Goal: Transaction & Acquisition: Purchase product/service

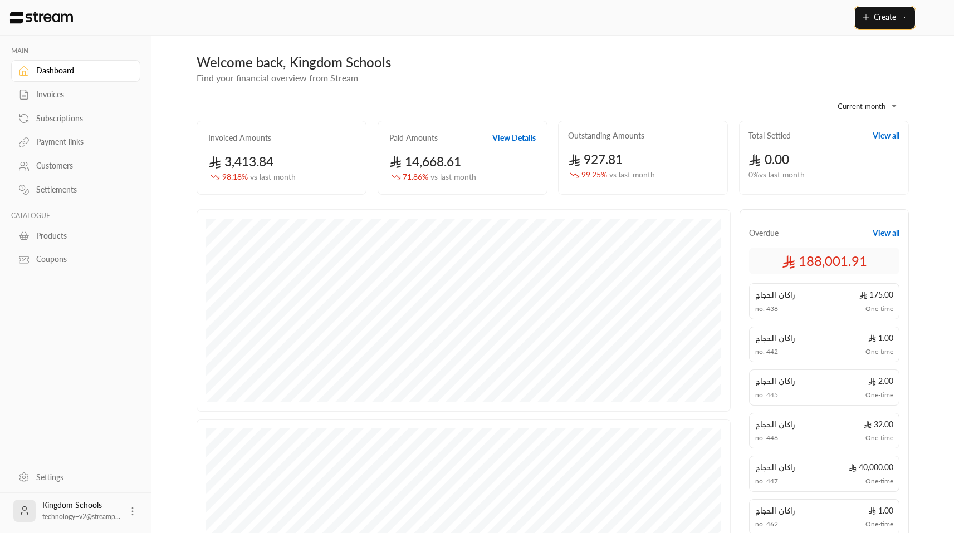
click at [903, 27] on button "Create" at bounding box center [885, 18] width 60 height 22
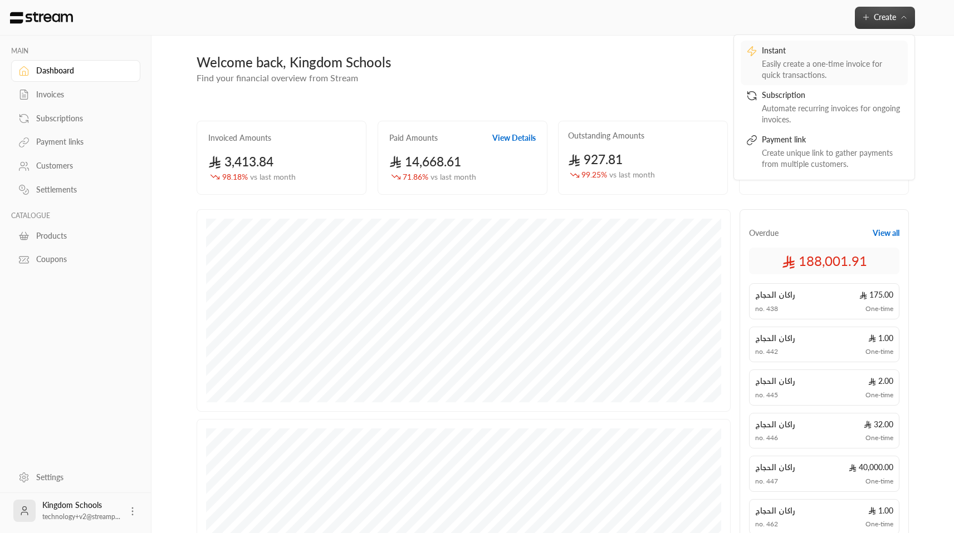
click at [854, 44] on link "Instant Easily create a one-time invoice for quick transactions." at bounding box center [824, 63] width 167 height 45
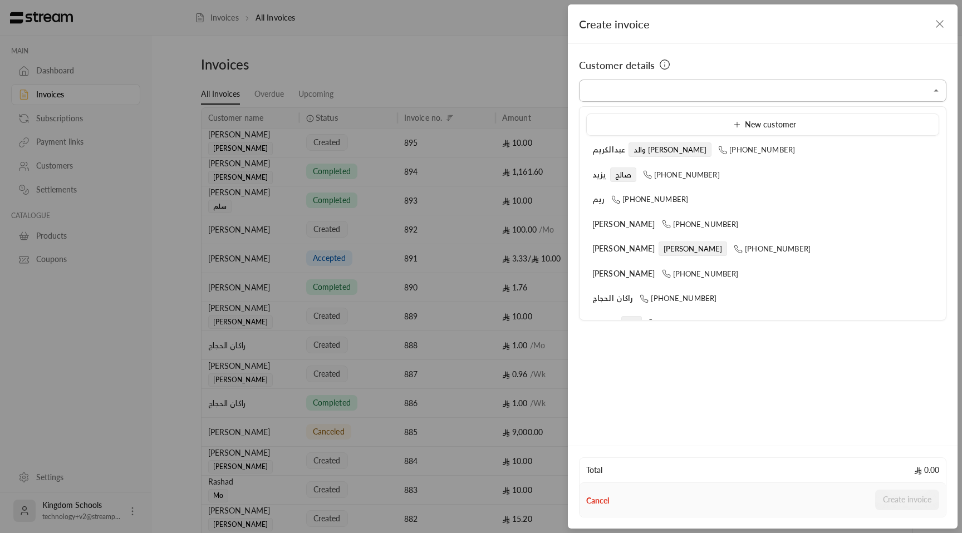
click at [698, 90] on input "Select customer" at bounding box center [762, 90] width 367 height 19
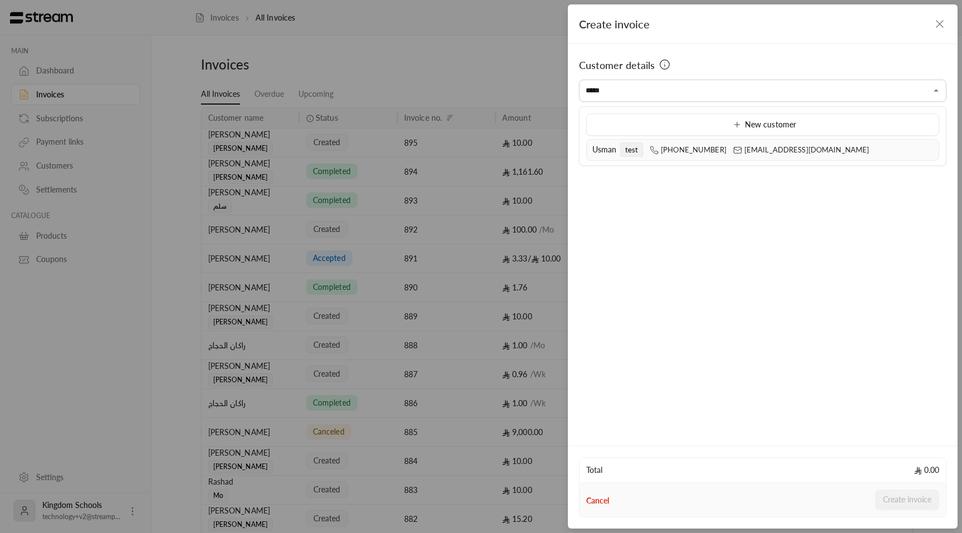
click at [683, 142] on li "Usman test +966505562859 usman@streampay.sa" at bounding box center [762, 150] width 353 height 22
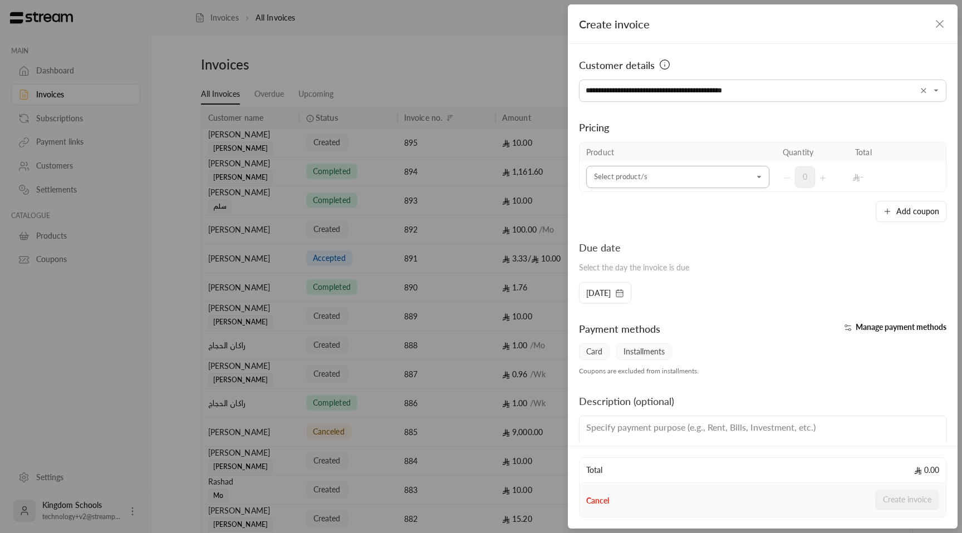
type input "**********"
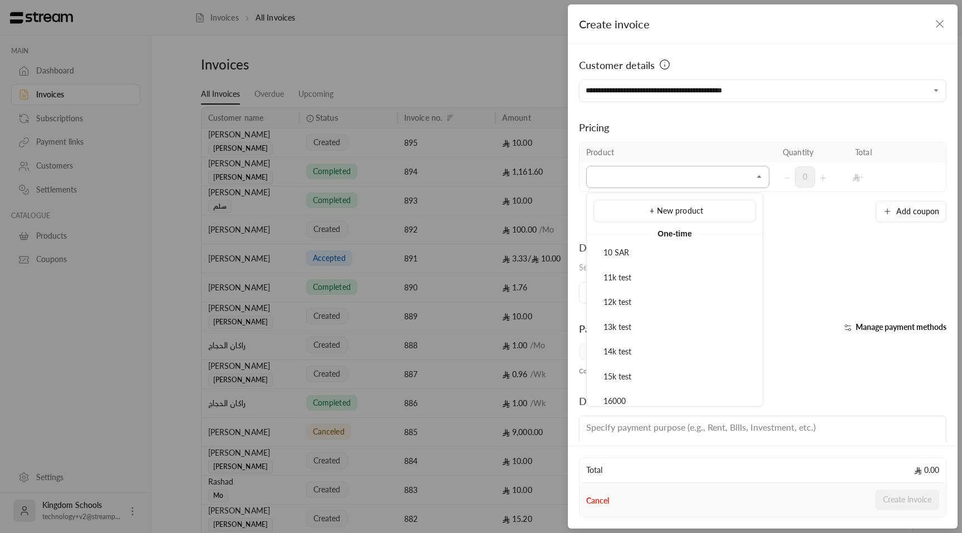
click at [622, 176] on input "Select customer" at bounding box center [677, 177] width 183 height 19
click at [621, 260] on li "10 SAR" at bounding box center [675, 253] width 163 height 22
type input "*"
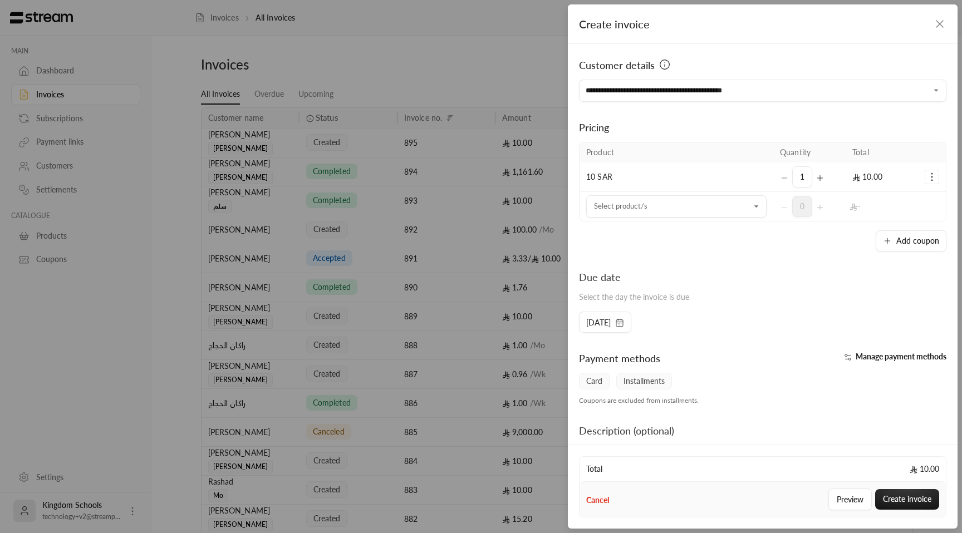
click at [660, 172] on td "10 SAR" at bounding box center [677, 178] width 194 height 30
click at [908, 244] on button "Add coupon" at bounding box center [911, 241] width 71 height 21
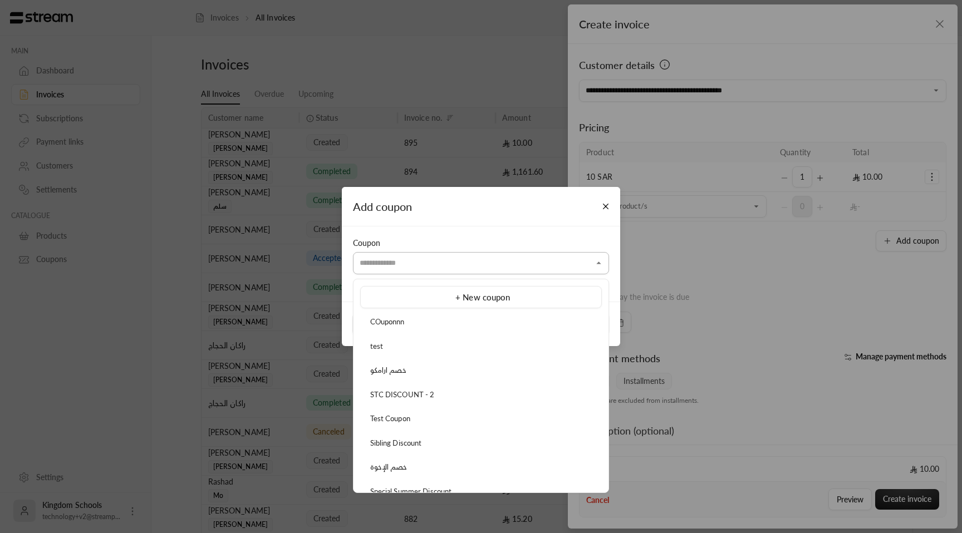
click at [487, 267] on input "Select customer" at bounding box center [481, 263] width 256 height 19
click at [442, 421] on div "Test Coupon" at bounding box center [480, 419] width 229 height 11
type input "**********"
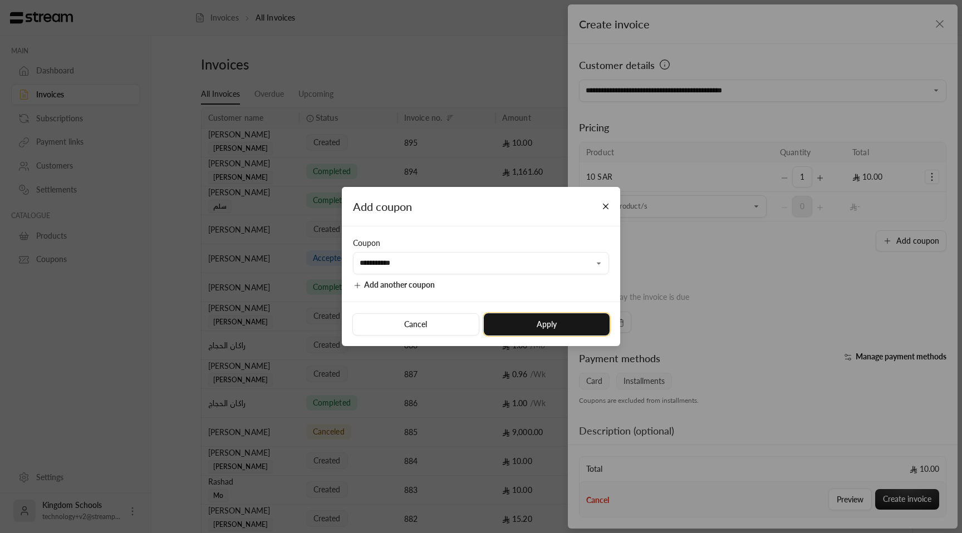
click at [556, 325] on button "Apply" at bounding box center [547, 324] width 126 height 22
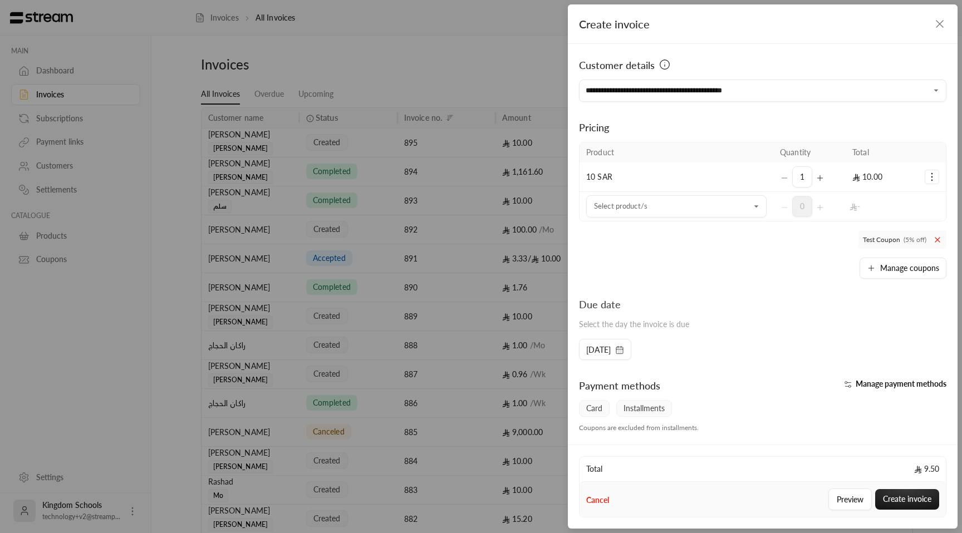
click at [935, 239] on icon at bounding box center [937, 240] width 4 height 4
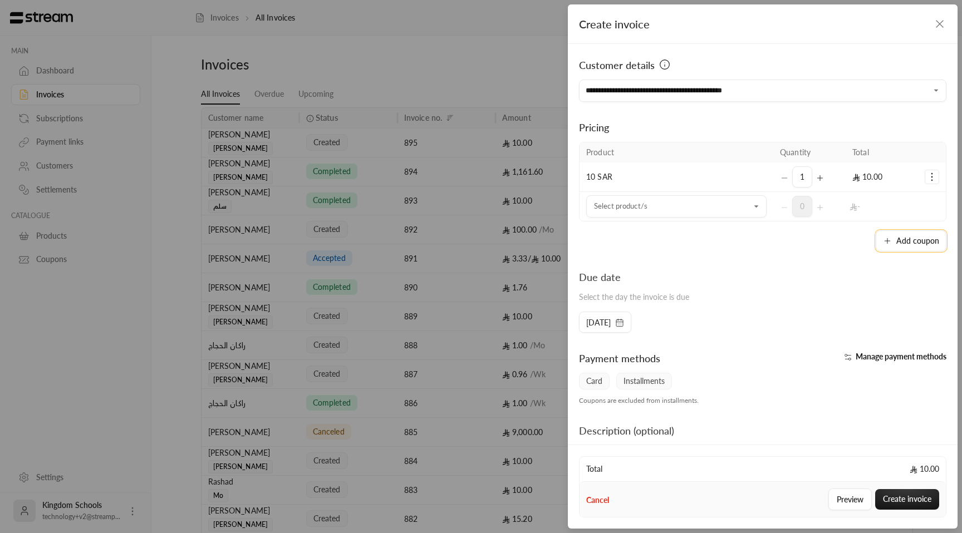
click at [905, 247] on button "Add coupon" at bounding box center [911, 241] width 71 height 21
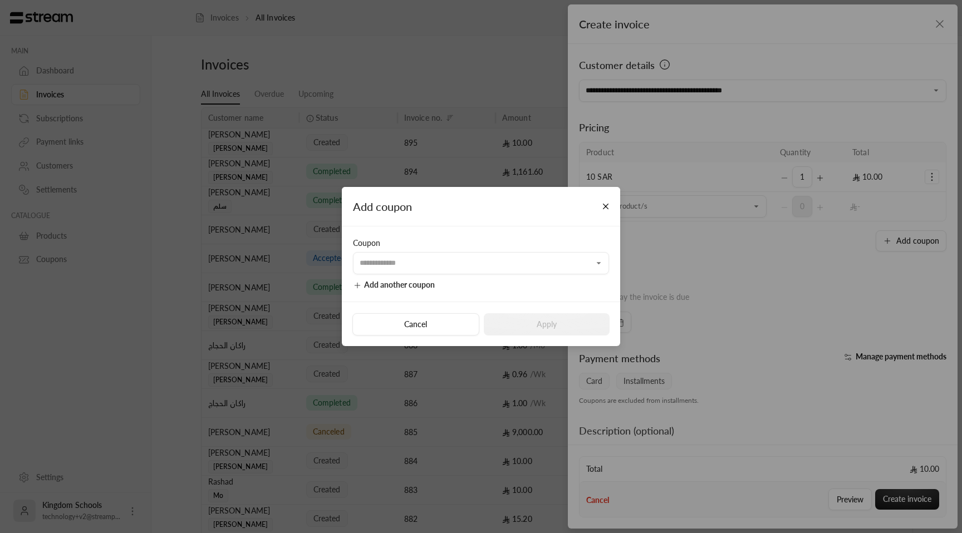
click at [428, 251] on div "Coupon ​" at bounding box center [481, 256] width 256 height 37
click at [428, 263] on input "Select customer" at bounding box center [481, 263] width 256 height 19
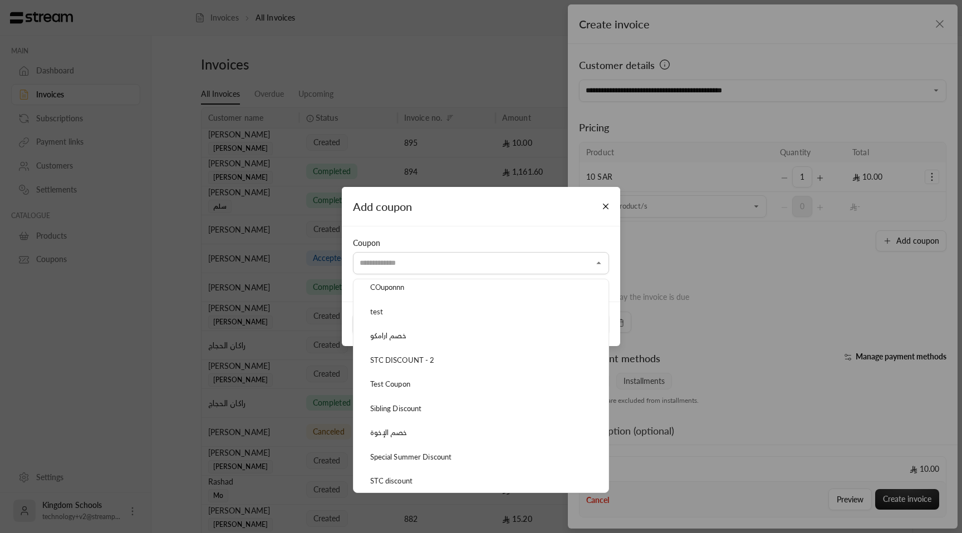
scroll to position [38, 0]
click at [430, 476] on div "STC discount" at bounding box center [480, 478] width 229 height 11
type input "**********"
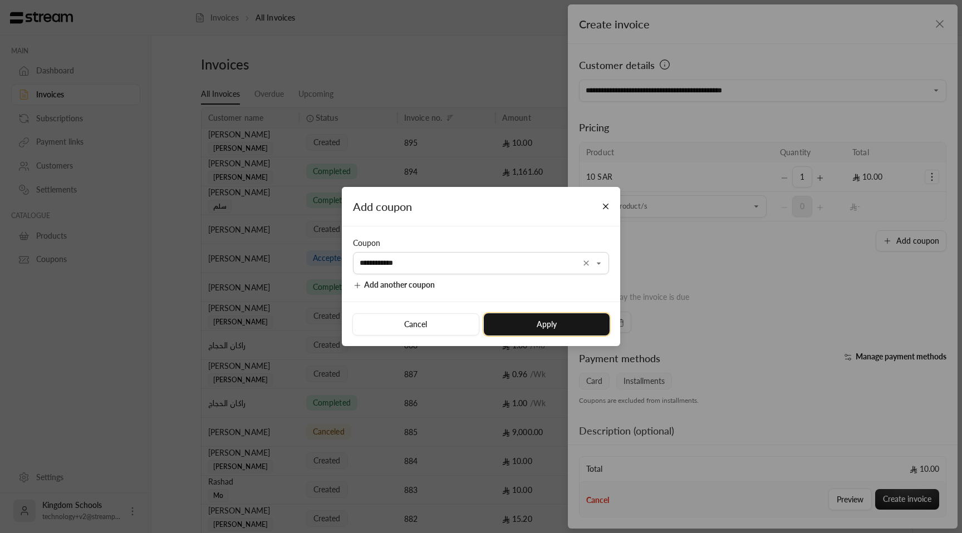
click at [566, 323] on button "Apply" at bounding box center [547, 324] width 126 height 22
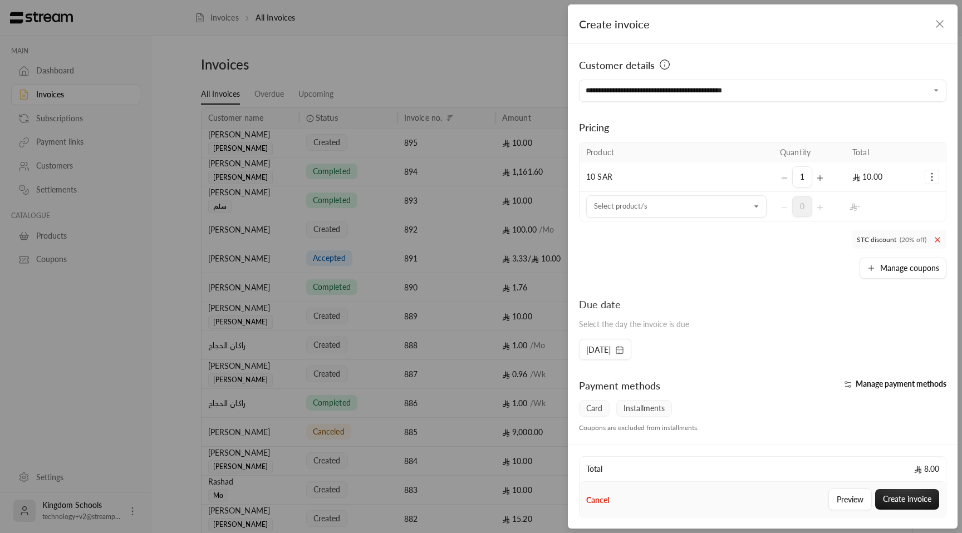
drag, startPoint x: 929, startPoint y: 176, endPoint x: 926, endPoint y: 184, distance: 8.3
click at [930, 176] on icon "Selected Products" at bounding box center [931, 176] width 11 height 11
click at [913, 222] on span "Remove product" at bounding box center [894, 224] width 53 height 9
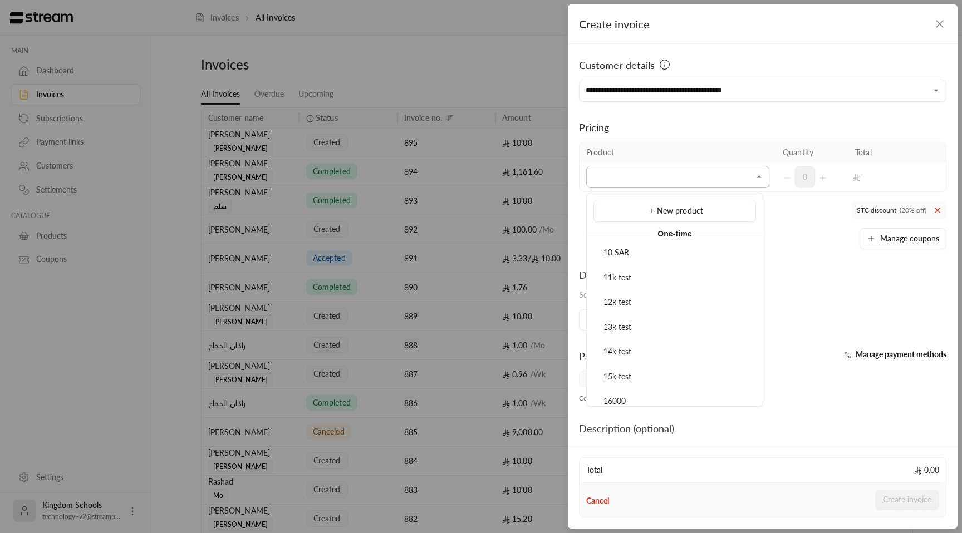
click at [700, 176] on input "Select customer" at bounding box center [677, 177] width 183 height 19
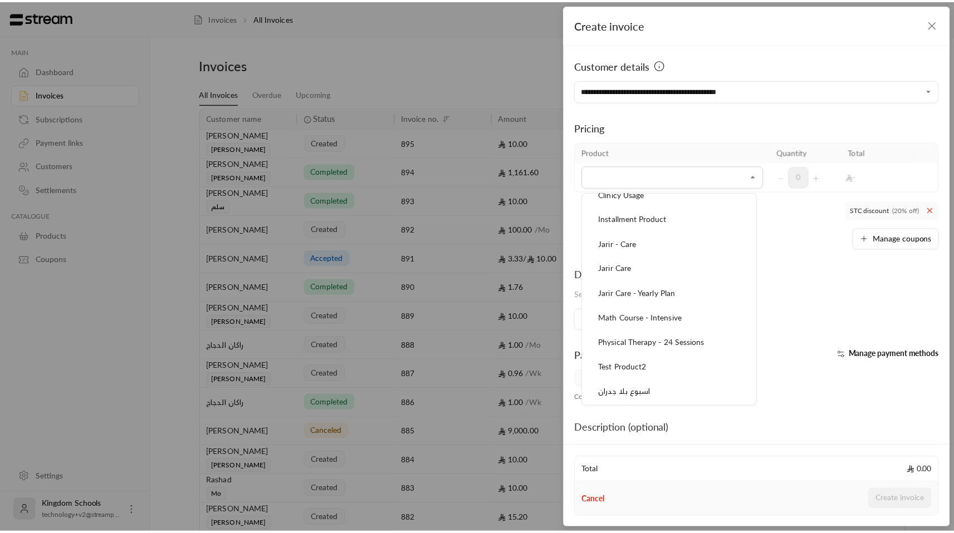
scroll to position [359, 0]
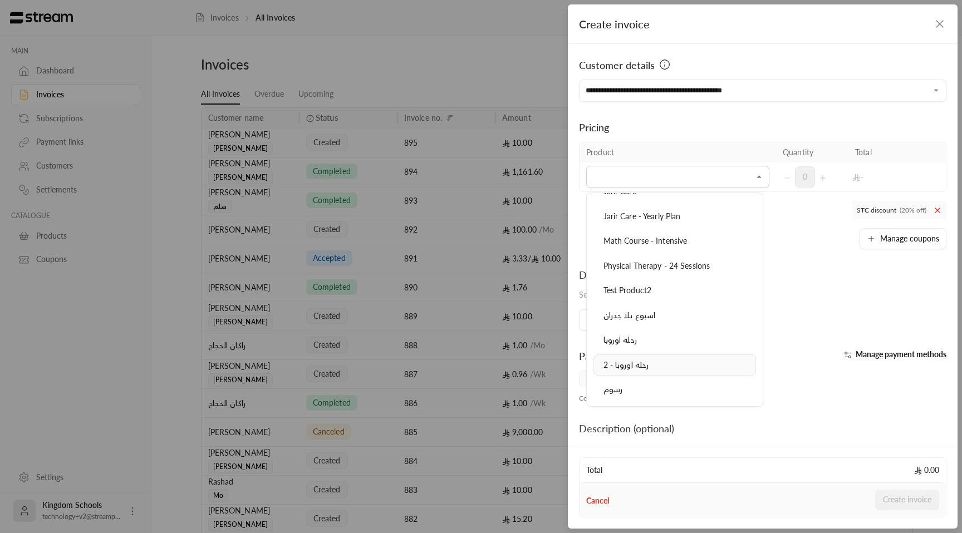
click at [645, 367] on span "رحلة اوروبا - 2" at bounding box center [627, 364] width 46 height 9
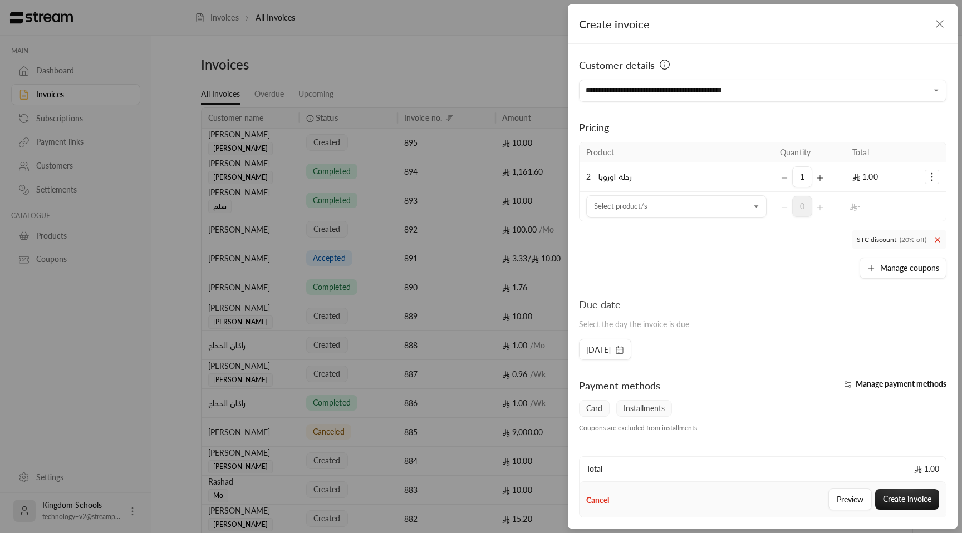
click at [933, 241] on icon at bounding box center [937, 240] width 9 height 9
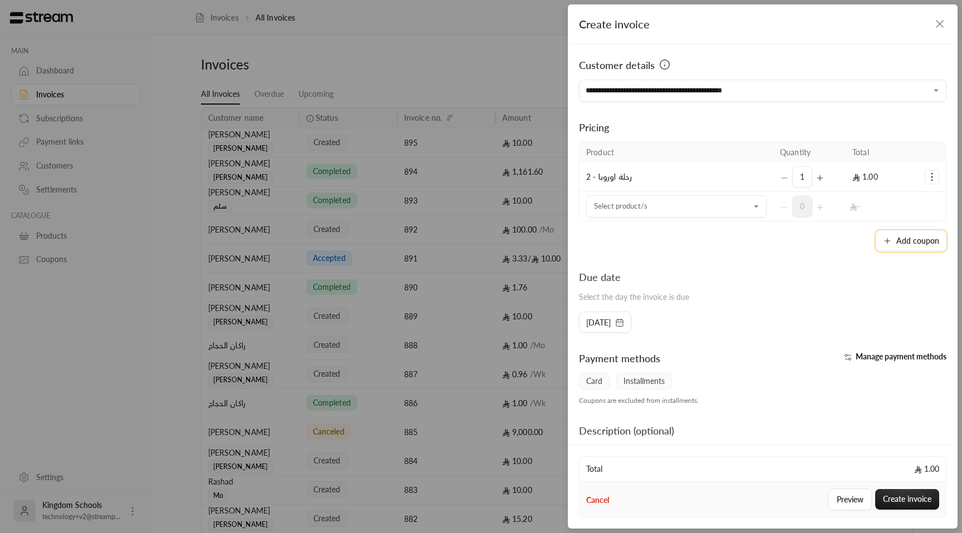
click at [887, 242] on button "Add coupon" at bounding box center [911, 241] width 71 height 21
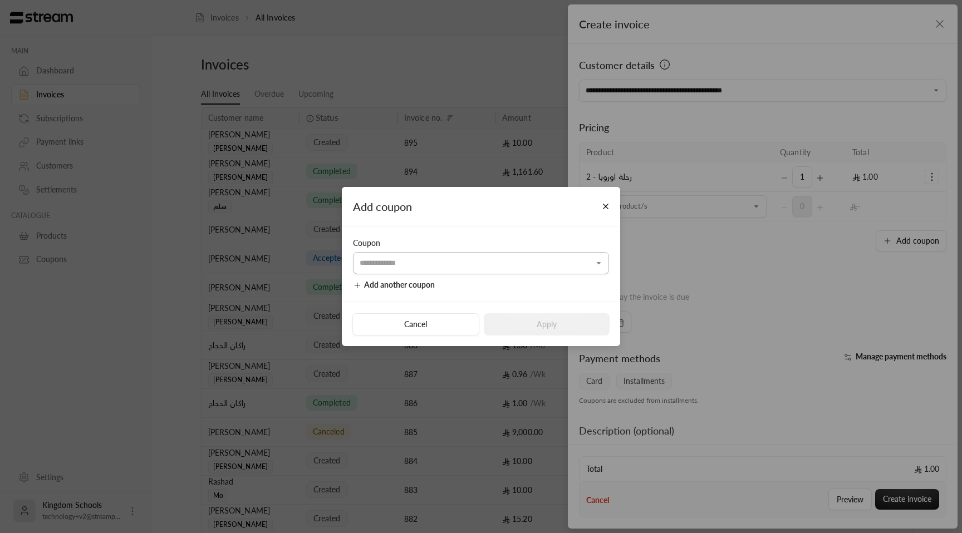
click at [479, 260] on input "Select customer" at bounding box center [481, 263] width 256 height 19
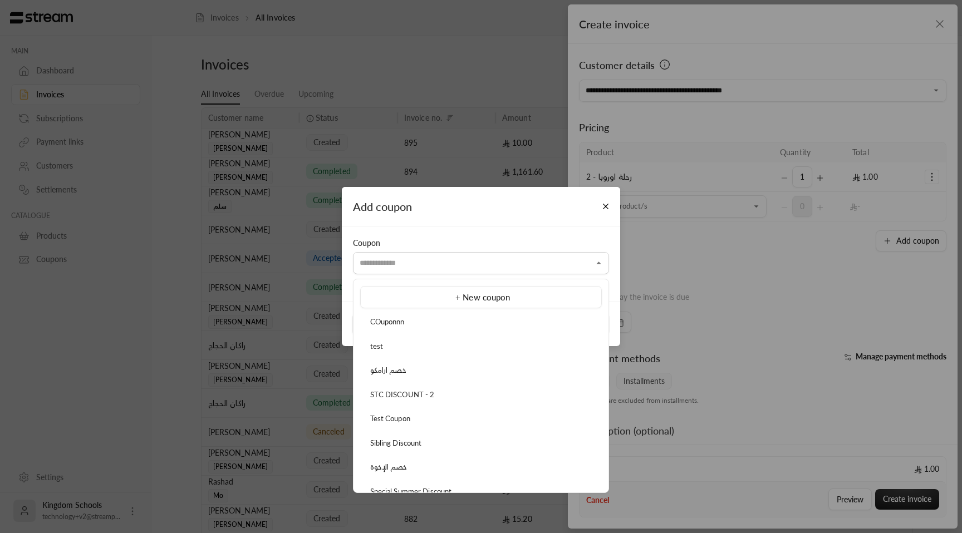
click at [423, 396] on span "STC DISCOUNT - 2" at bounding box center [402, 394] width 65 height 9
type input "**********"
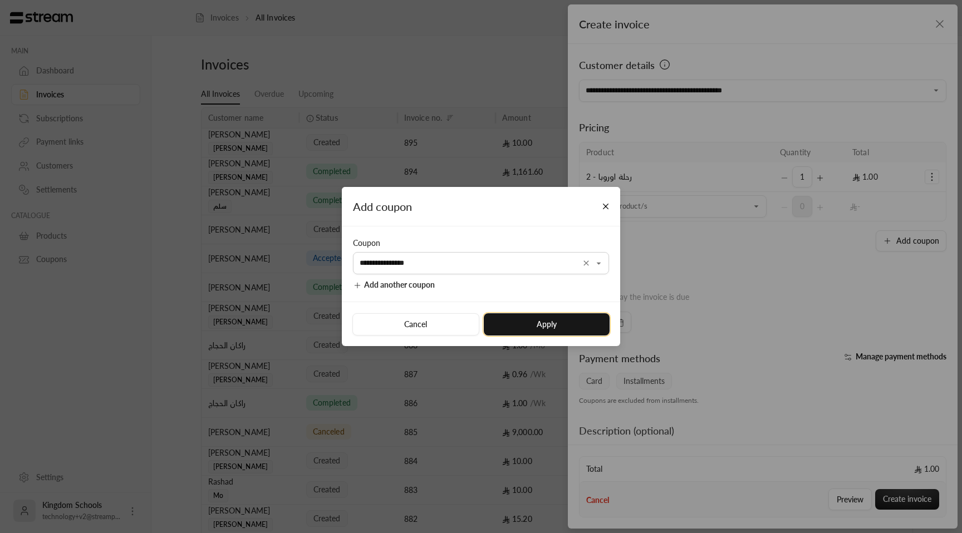
click at [558, 327] on button "Apply" at bounding box center [547, 324] width 126 height 22
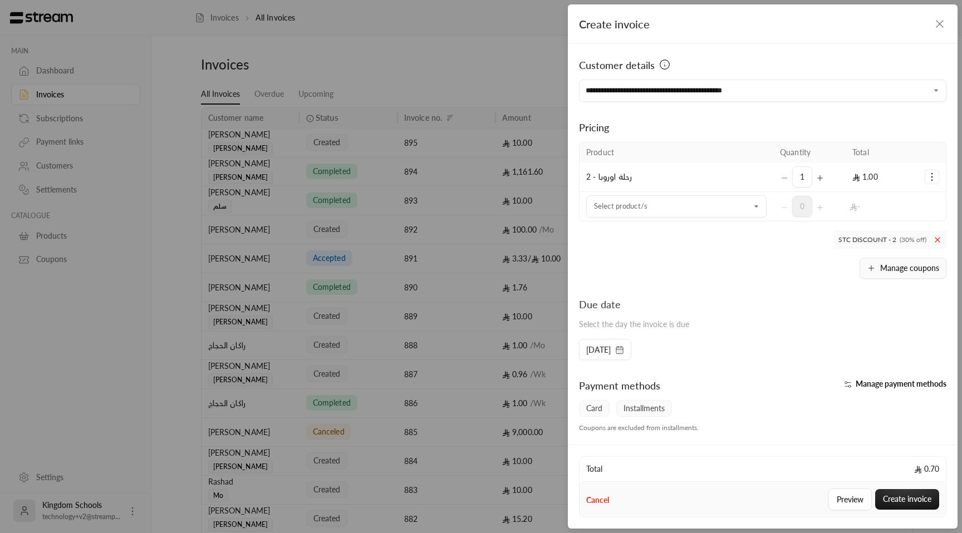
drag, startPoint x: 933, startPoint y: 241, endPoint x: 926, endPoint y: 243, distance: 7.0
click at [933, 241] on icon at bounding box center [937, 240] width 9 height 9
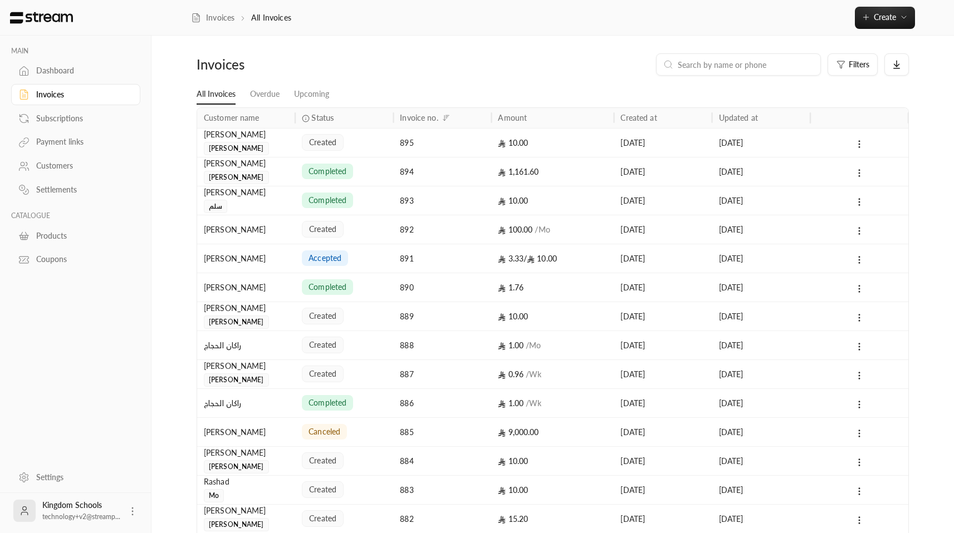
click at [53, 72] on div "Dashboard" at bounding box center [81, 70] width 90 height 11
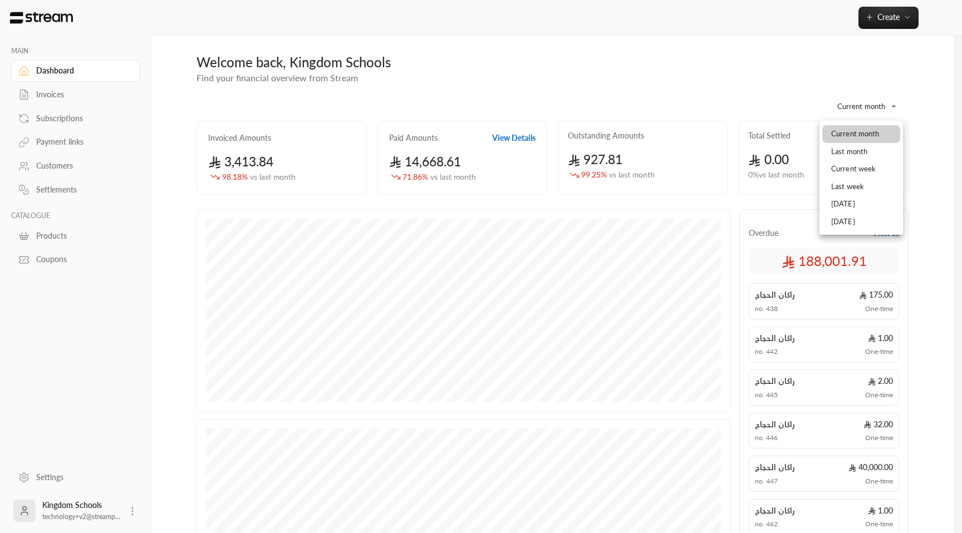
click at [889, 99] on body "**********" at bounding box center [481, 266] width 962 height 533
click at [889, 100] on div at bounding box center [481, 266] width 962 height 533
drag, startPoint x: 661, startPoint y: 104, endPoint x: 664, endPoint y: 96, distance: 8.5
click at [661, 104] on div at bounding box center [481, 266] width 962 height 533
click at [878, 102] on body "**********" at bounding box center [481, 266] width 962 height 533
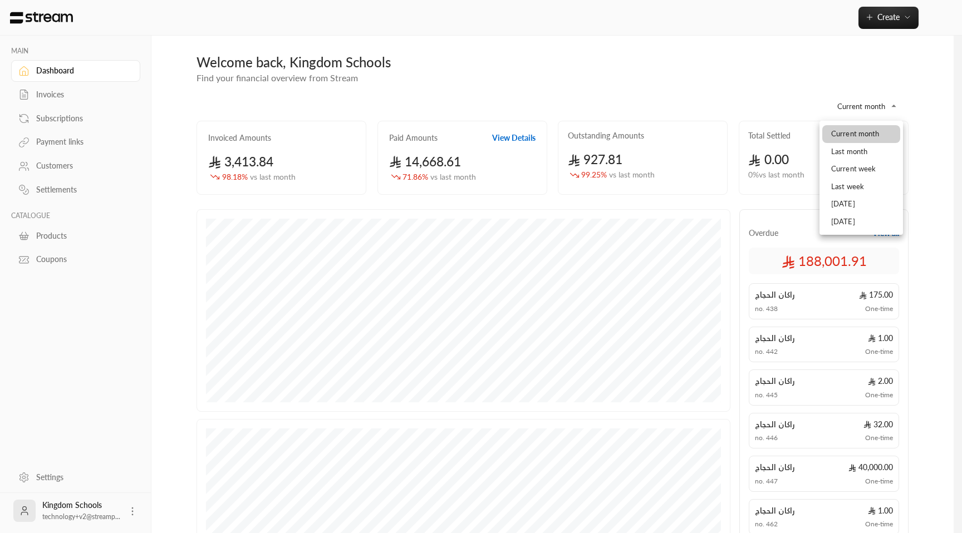
click at [866, 154] on li "Last month" at bounding box center [861, 152] width 78 height 18
type input "**********"
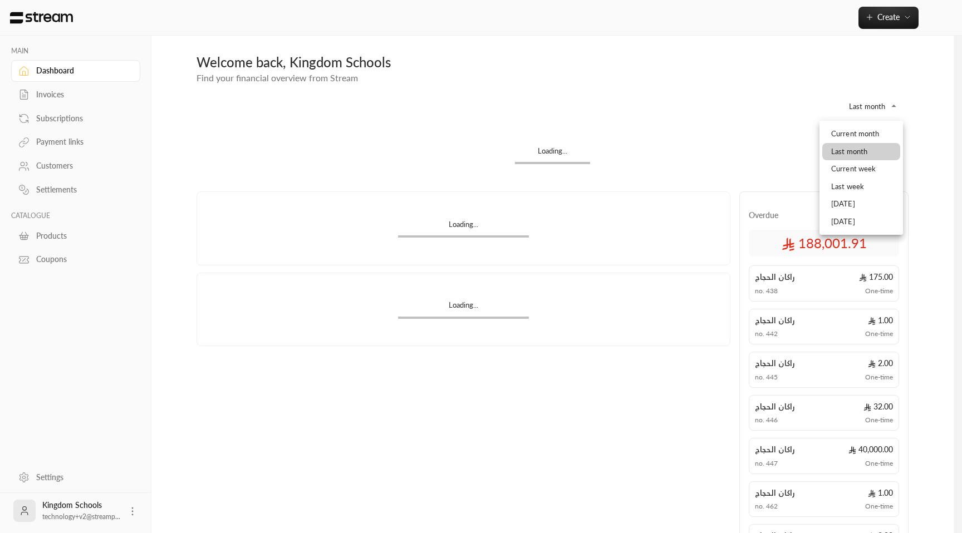
click at [868, 104] on body "**********" at bounding box center [481, 266] width 962 height 533
click at [58, 70] on div at bounding box center [481, 266] width 962 height 533
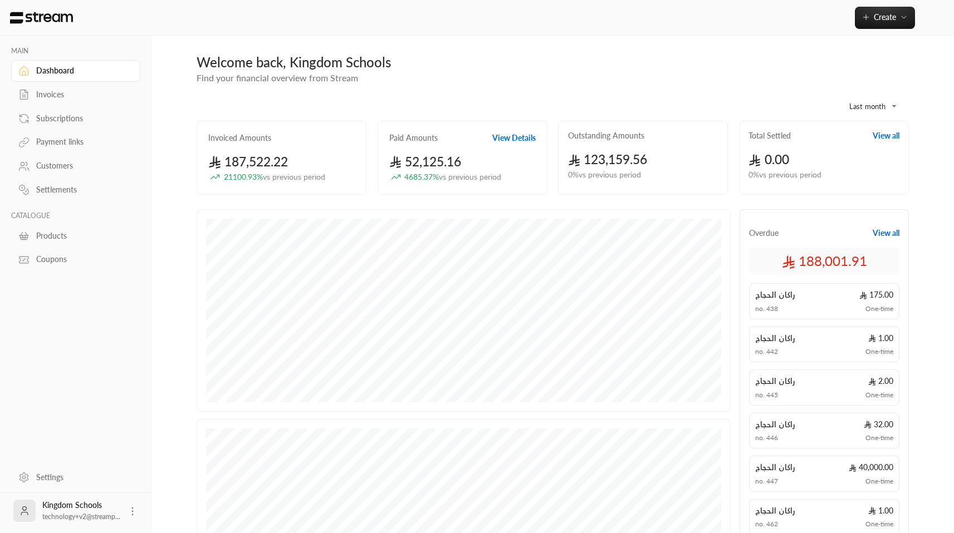
click at [881, 105] on body "**********" at bounding box center [477, 266] width 954 height 533
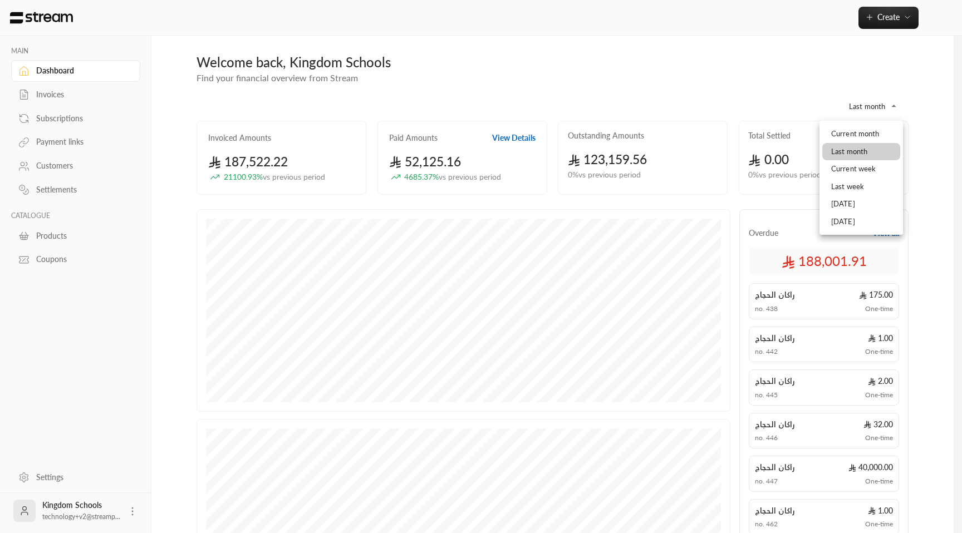
click at [844, 182] on li "Last week" at bounding box center [861, 187] width 78 height 18
click at [875, 101] on body "MAIN Dashboard Invoices Subscriptions Payment links Customers Settlements CATAL…" at bounding box center [481, 266] width 962 height 533
click at [862, 224] on li "[DATE]" at bounding box center [861, 222] width 78 height 18
type input "*********"
click at [882, 107] on body "MAIN Dashboard Invoices Subscriptions Payment links Customers Settlements CATAL…" at bounding box center [481, 266] width 962 height 533
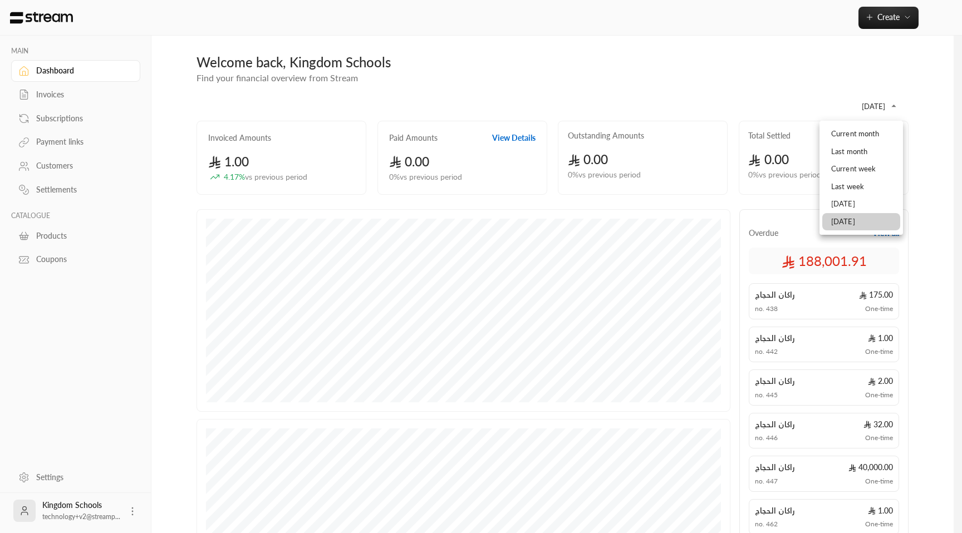
click at [796, 95] on div at bounding box center [481, 266] width 962 height 533
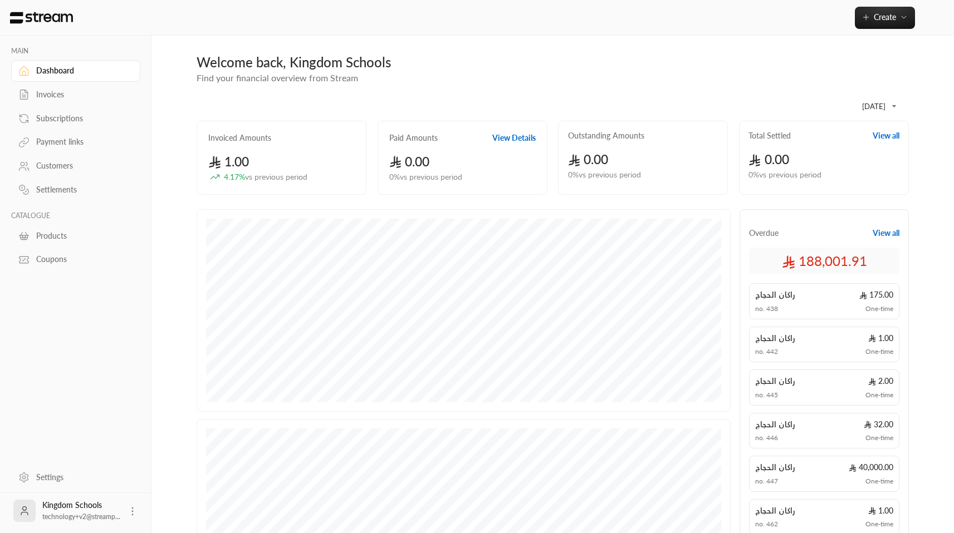
click at [63, 100] on div "Invoices" at bounding box center [81, 94] width 90 height 11
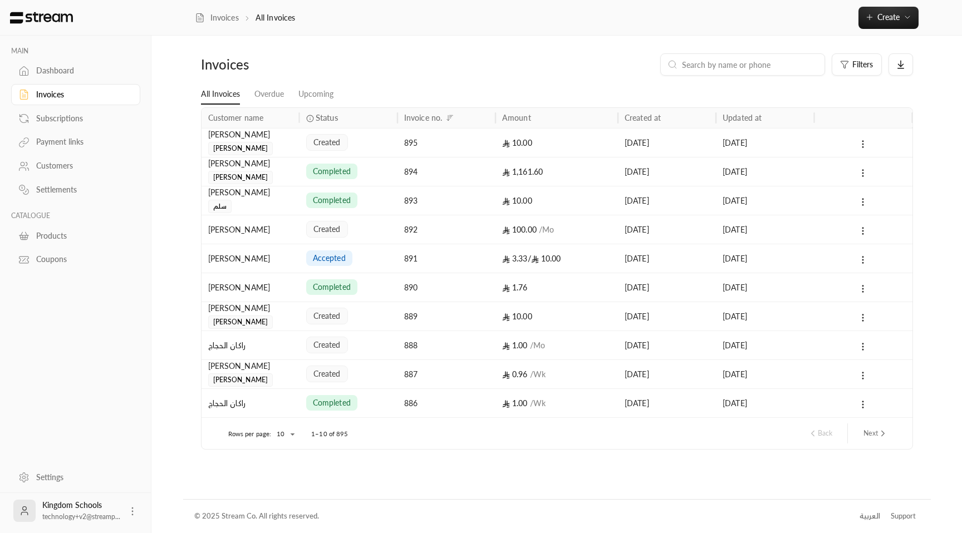
click at [71, 119] on div "Subscriptions" at bounding box center [81, 118] width 90 height 11
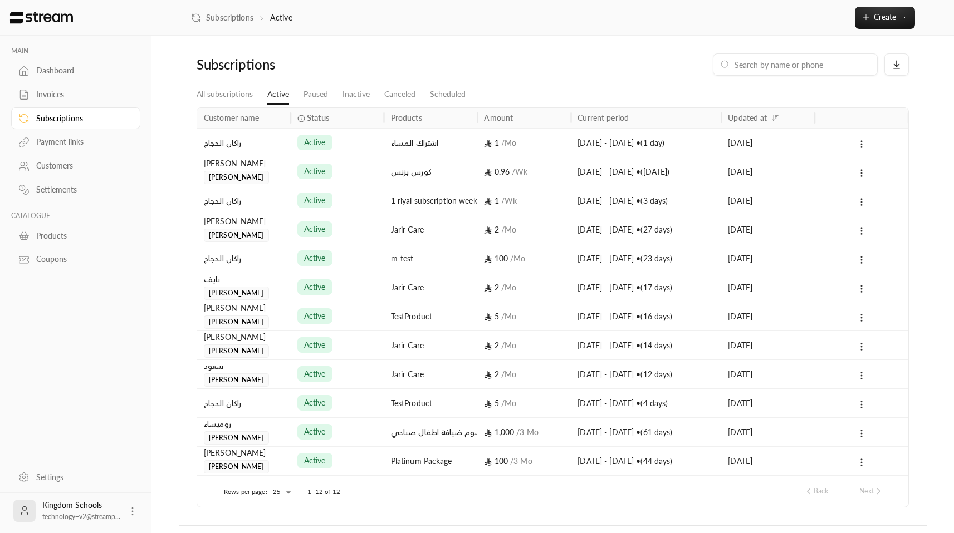
click at [71, 143] on div "Payment links" at bounding box center [81, 141] width 90 height 11
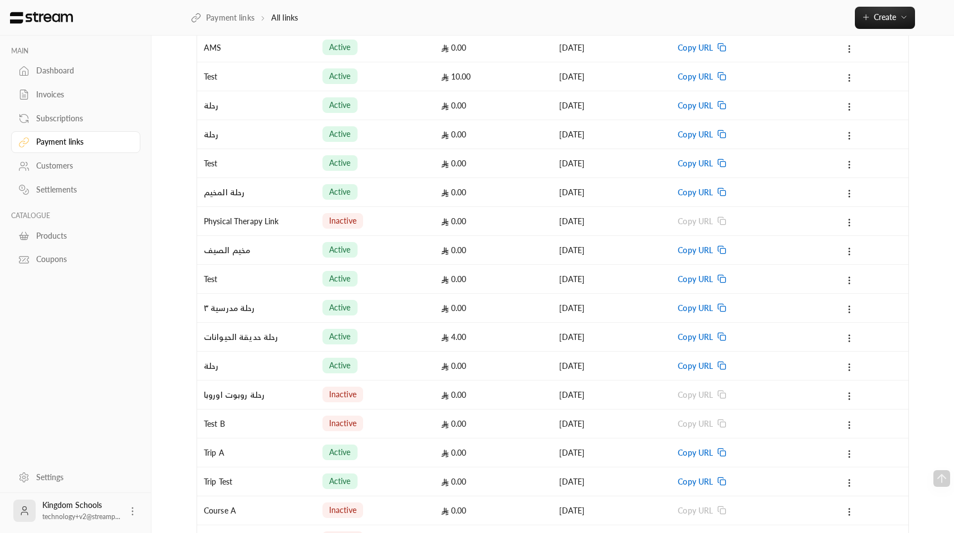
scroll to position [24, 0]
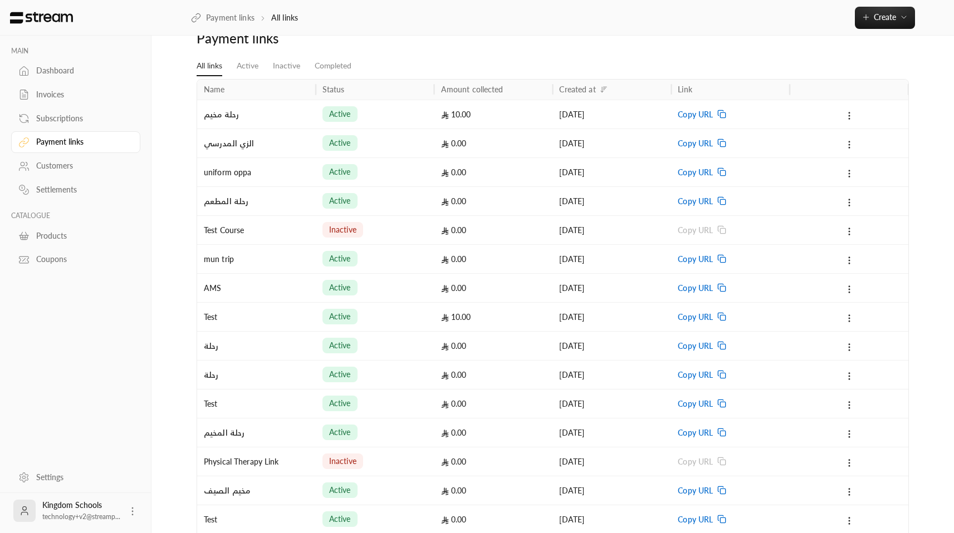
click at [84, 171] on div "Customers" at bounding box center [81, 165] width 90 height 11
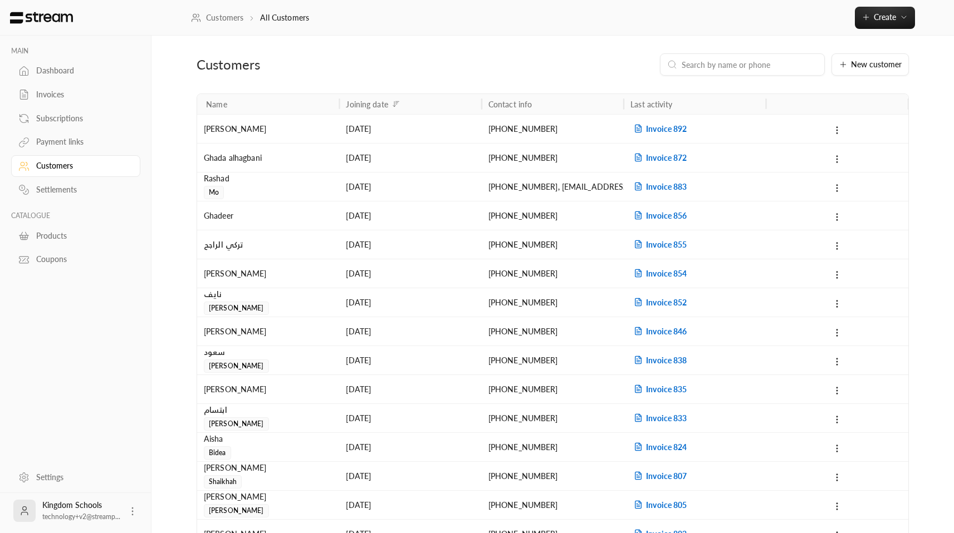
click at [73, 71] on div "Dashboard" at bounding box center [81, 70] width 90 height 11
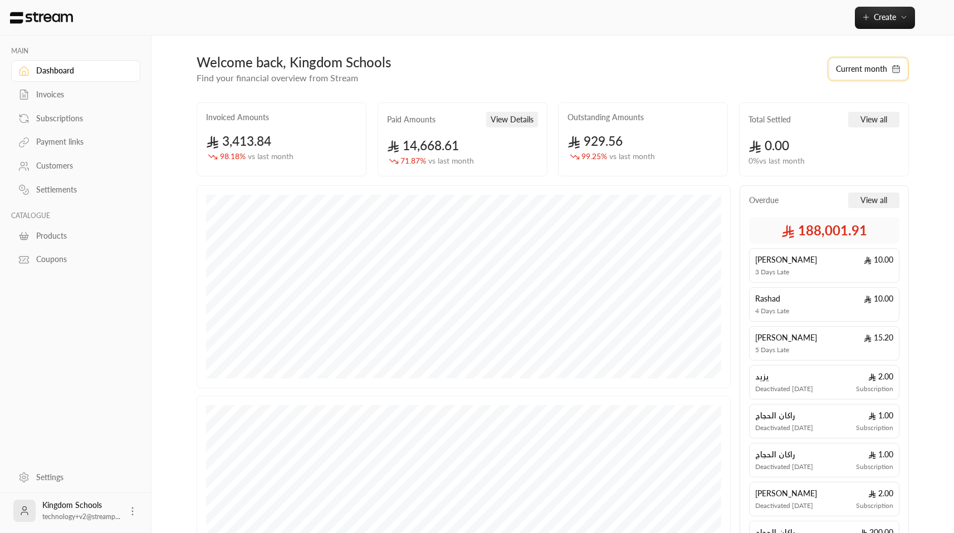
click at [869, 76] on button "Current month" at bounding box center [867, 69] width 79 height 22
select select "*"
select select "****"
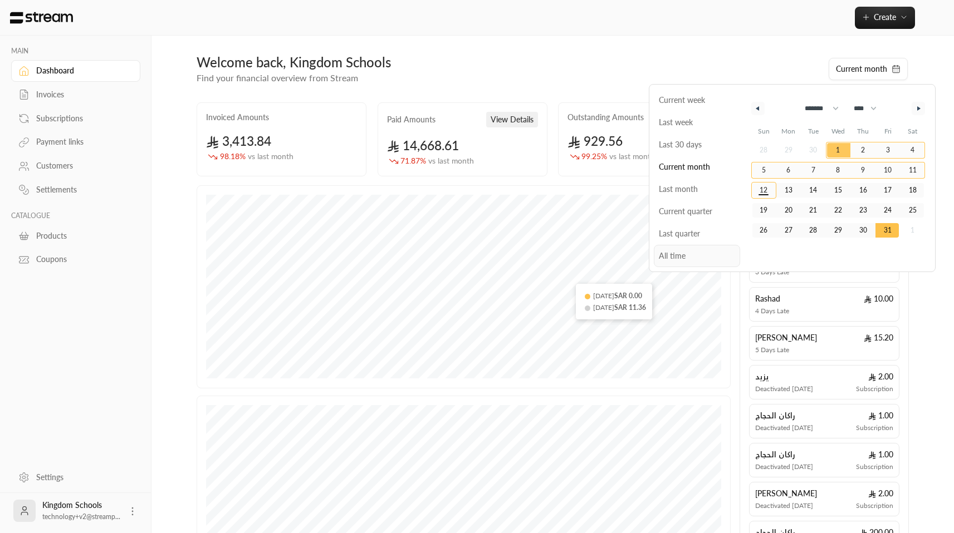
click at [677, 261] on span "All time" at bounding box center [697, 256] width 86 height 22
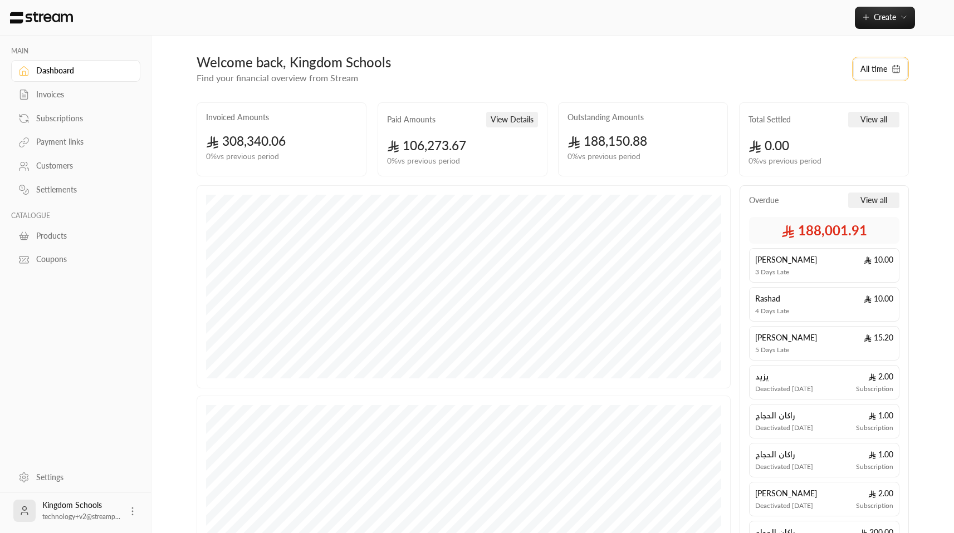
click at [875, 72] on button "All time" at bounding box center [880, 69] width 55 height 22
select select "**"
select select "****"
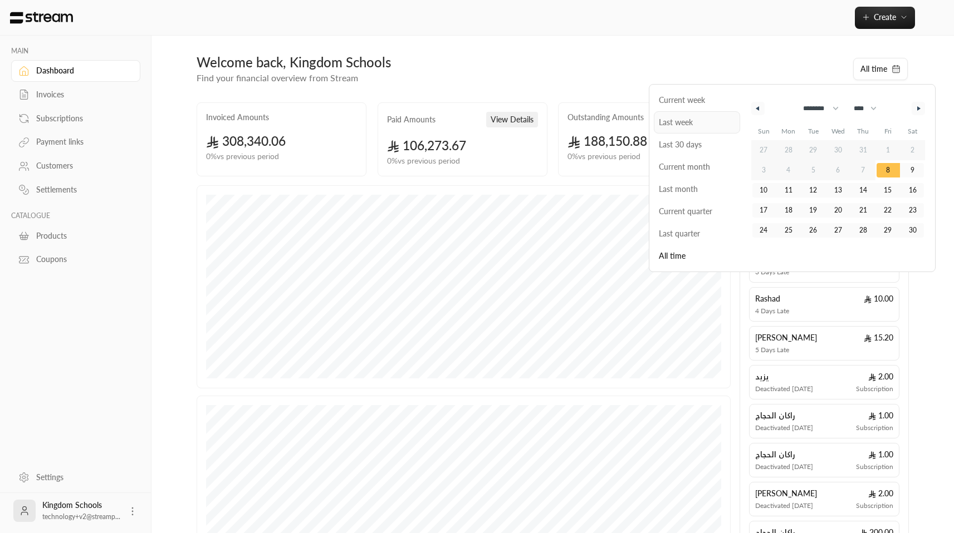
click at [679, 124] on span "Last week" at bounding box center [697, 122] width 86 height 22
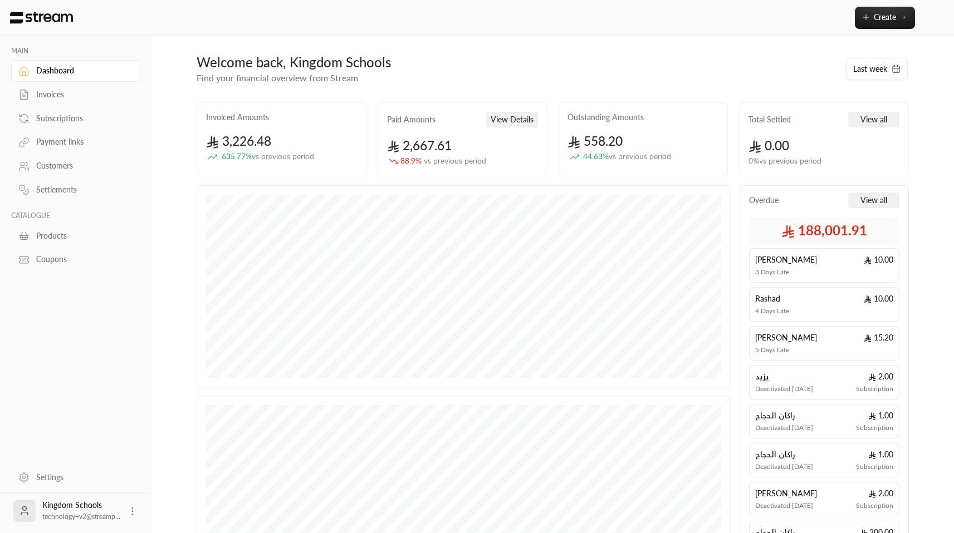
click at [68, 99] on div "Invoices" at bounding box center [81, 94] width 90 height 11
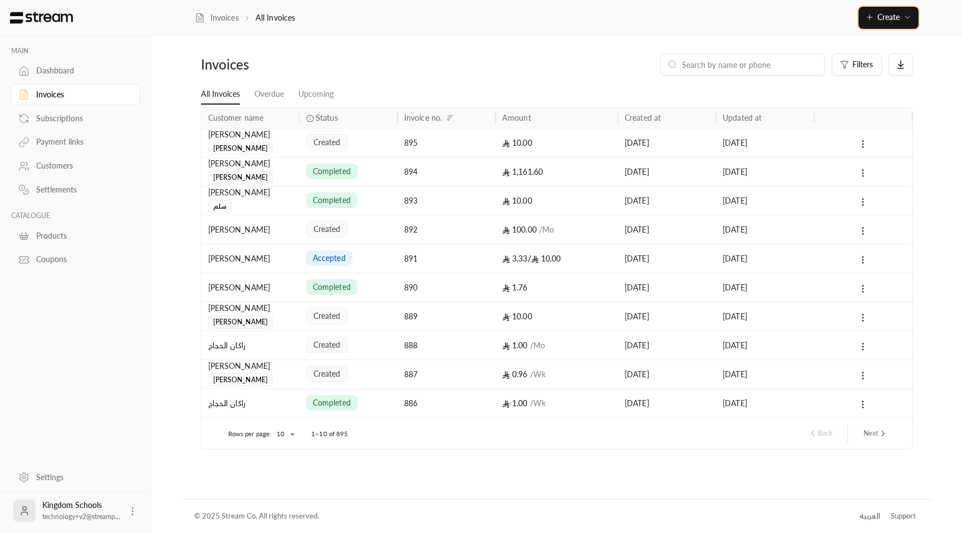
click at [886, 21] on span "Create" at bounding box center [888, 16] width 22 height 9
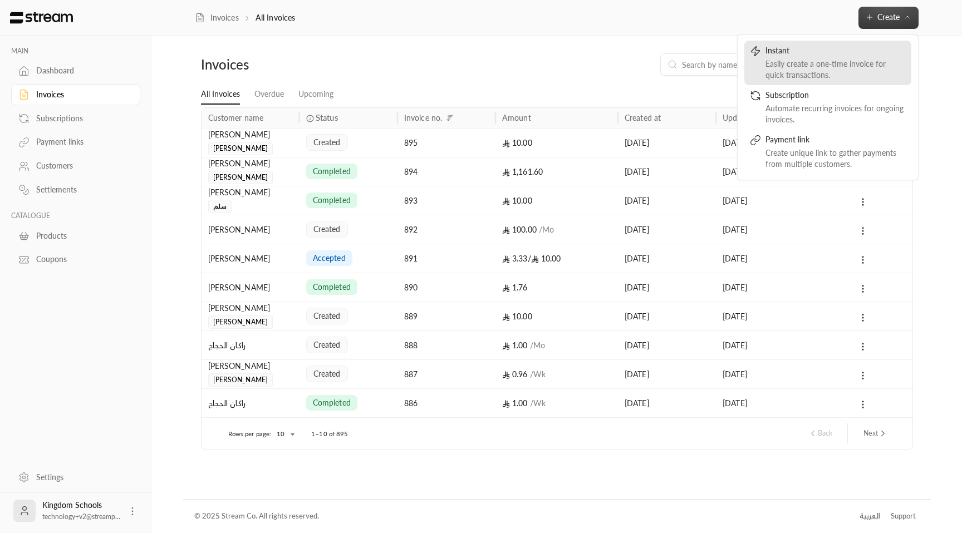
click at [785, 69] on div "Easily create a one-time invoice for quick transactions." at bounding box center [836, 69] width 140 height 22
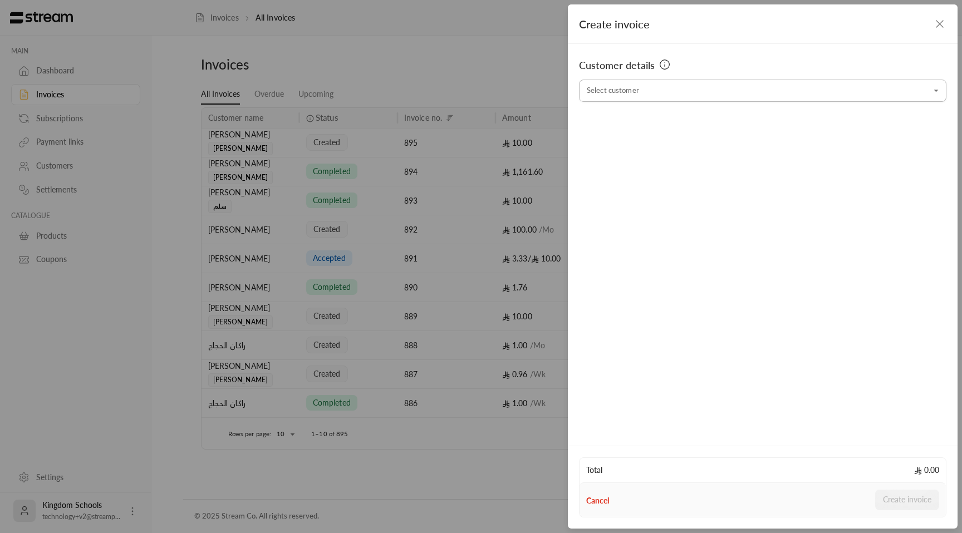
click at [702, 90] on input "Select customer" at bounding box center [762, 90] width 367 height 19
click at [622, 145] on span "test" at bounding box center [631, 150] width 23 height 14
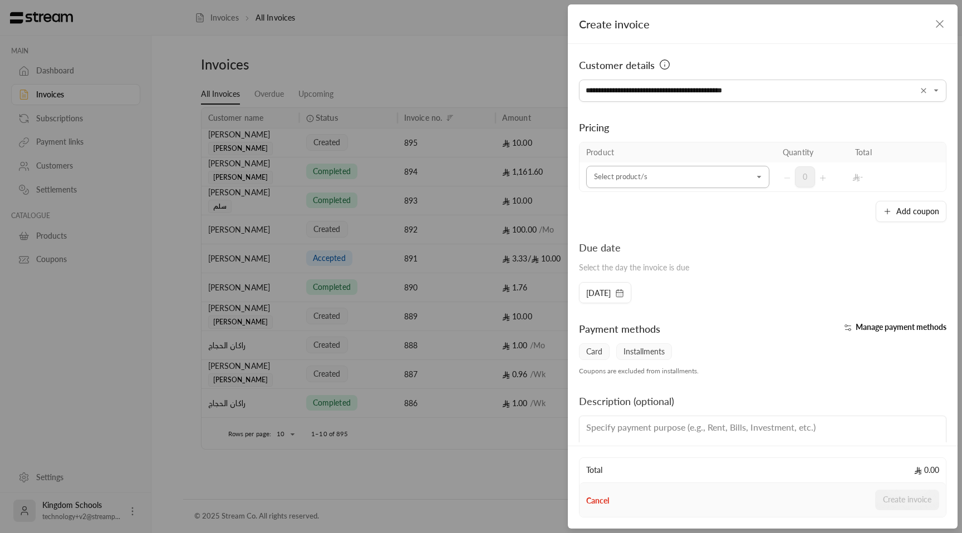
type input "**********"
click at [632, 180] on input "Select customer" at bounding box center [677, 177] width 183 height 19
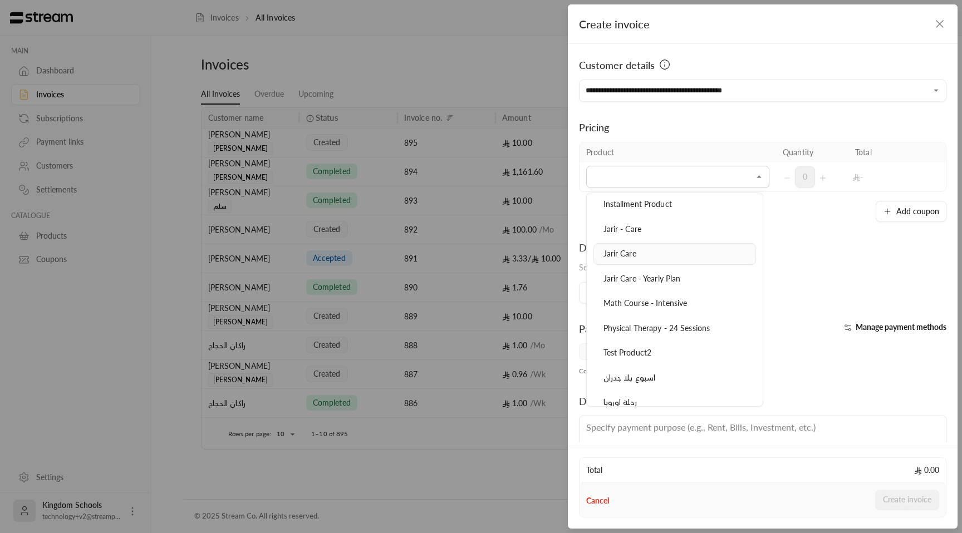
scroll to position [332, 0]
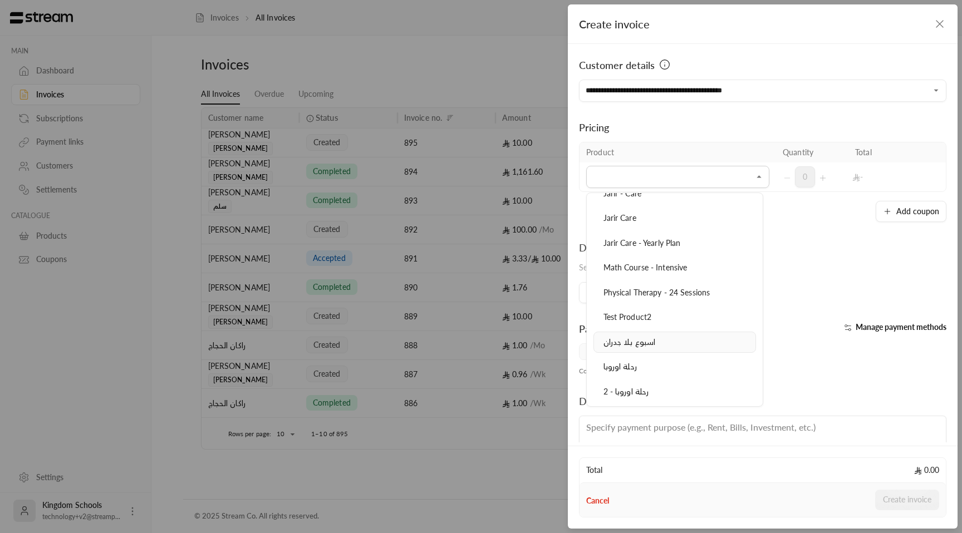
click at [649, 344] on span "اسبوع بلا جدران" at bounding box center [630, 341] width 52 height 9
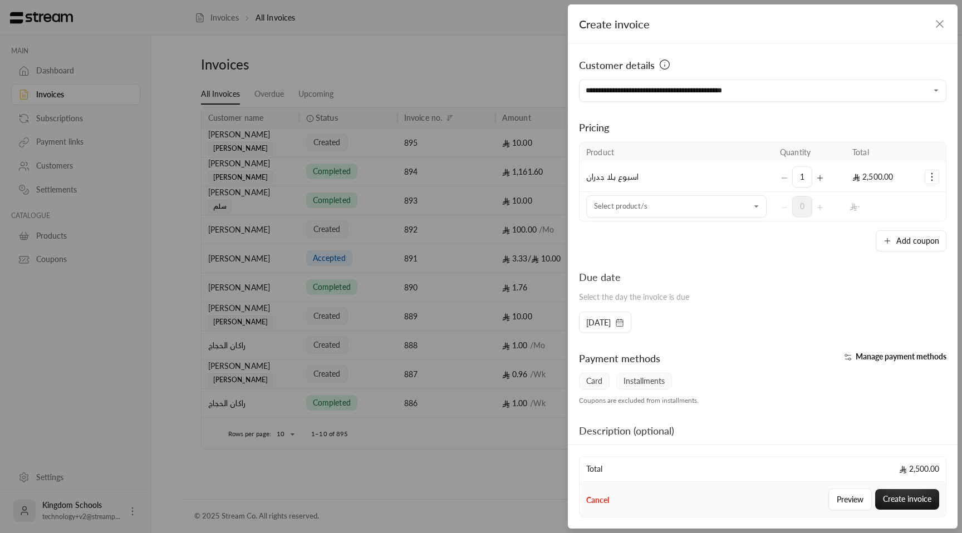
click at [780, 177] on div "1" at bounding box center [809, 176] width 59 height 21
click at [780, 178] on div "1" at bounding box center [809, 176] width 59 height 21
drag, startPoint x: 916, startPoint y: 179, endPoint x: 928, endPoint y: 178, distance: 11.1
click at [918, 179] on td "Selected Products" at bounding box center [932, 178] width 28 height 30
click at [929, 178] on icon "Selected Products" at bounding box center [931, 176] width 11 height 11
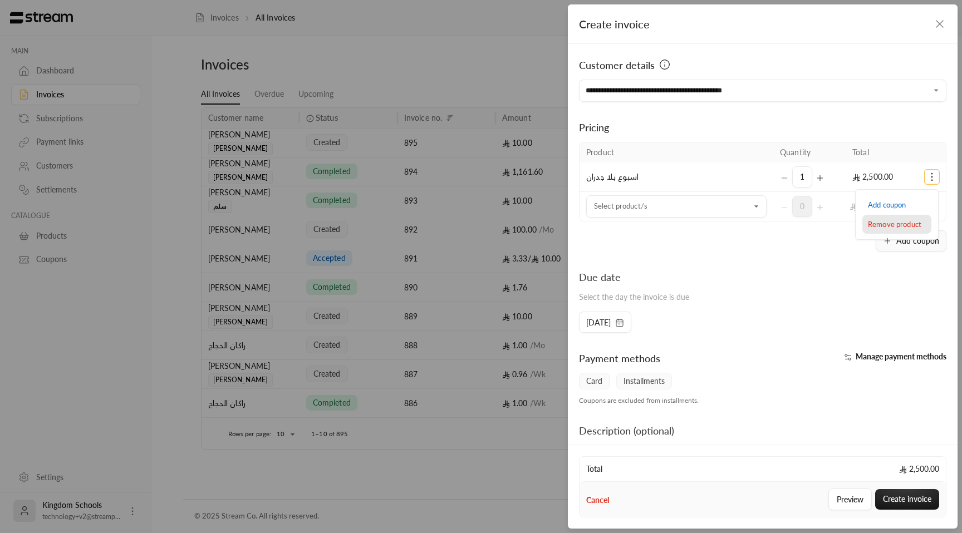
click at [898, 218] on link "Remove product" at bounding box center [896, 224] width 69 height 19
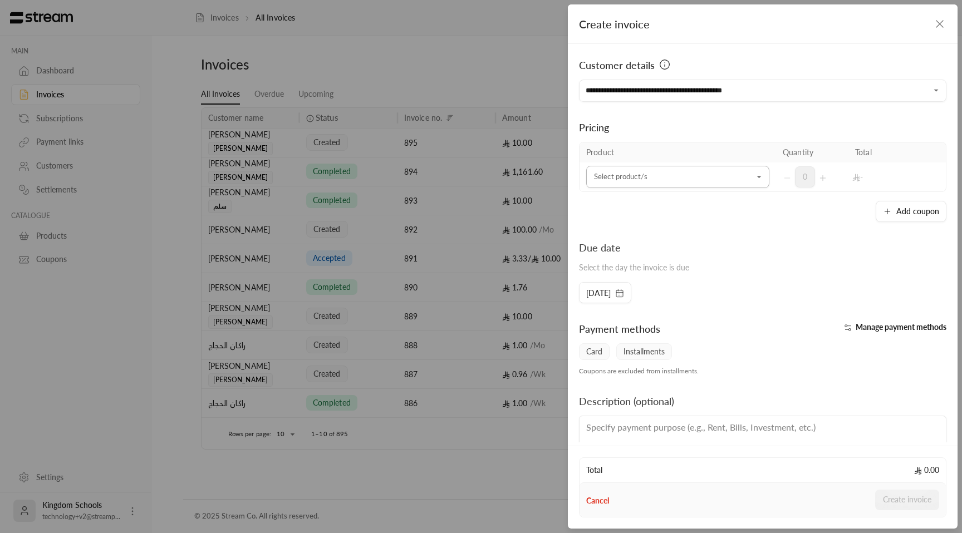
click at [695, 170] on input "Select customer" at bounding box center [677, 177] width 183 height 19
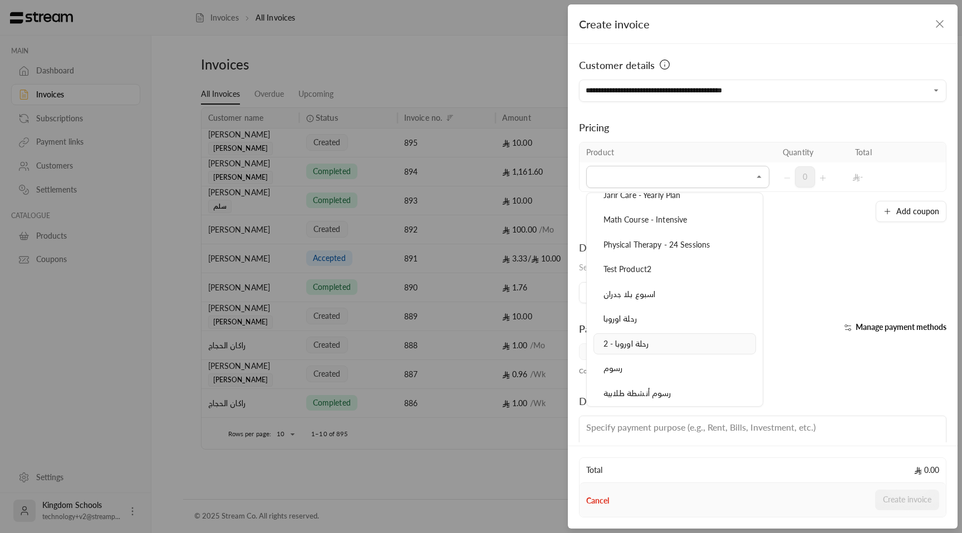
scroll to position [403, 0]
click at [648, 275] on span "اسبوع بلا جدران" at bounding box center [630, 270] width 52 height 9
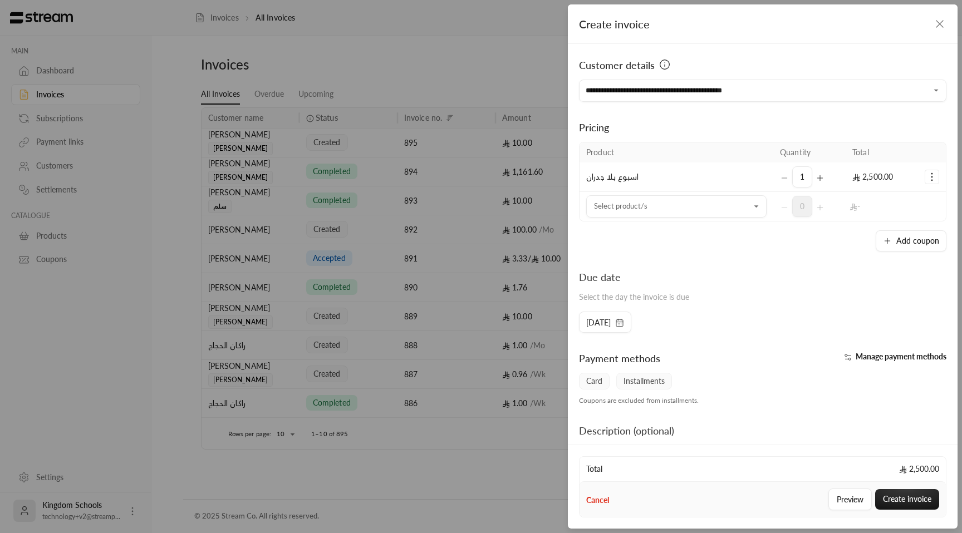
click at [928, 180] on icon "Selected Products" at bounding box center [931, 176] width 11 height 11
click at [911, 221] on span "Remove product" at bounding box center [894, 224] width 53 height 9
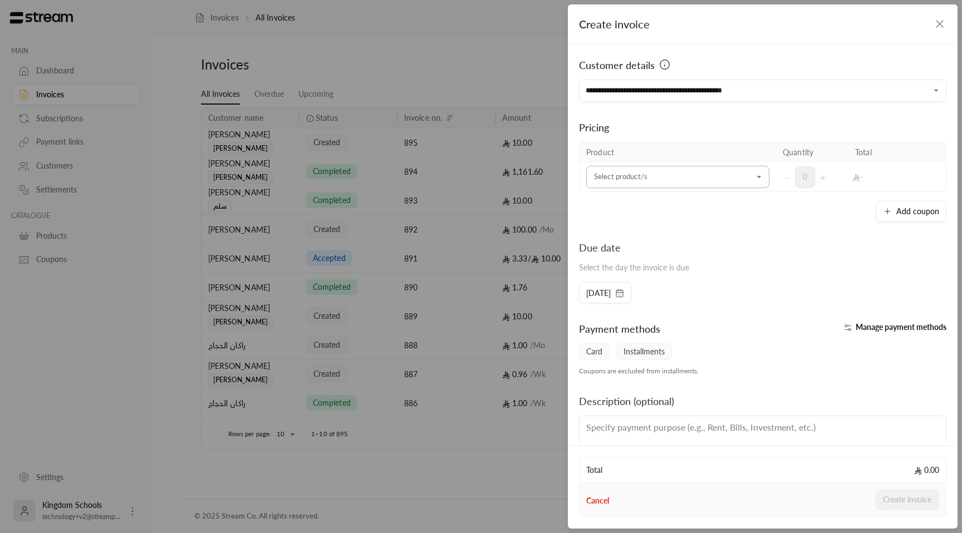
click at [730, 177] on input "Select customer" at bounding box center [677, 177] width 183 height 19
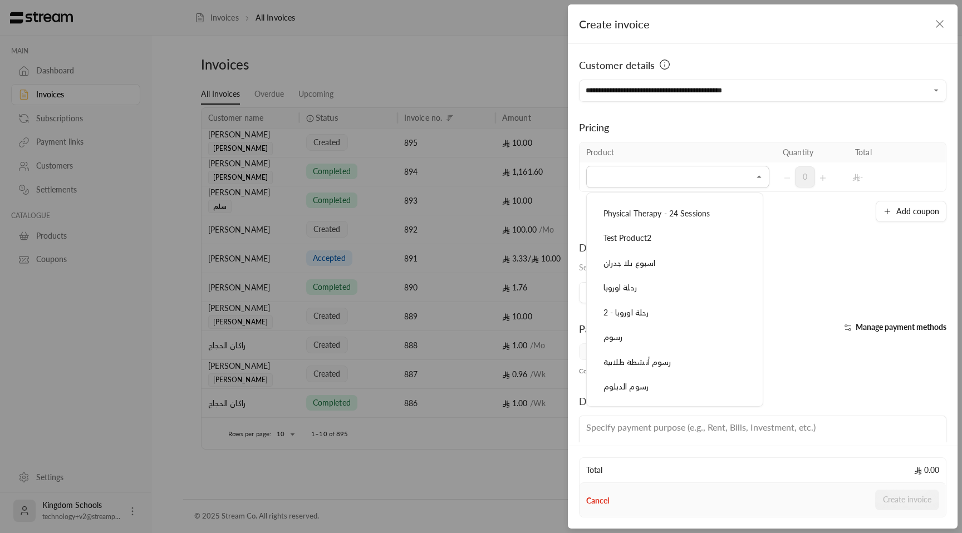
scroll to position [503, 0]
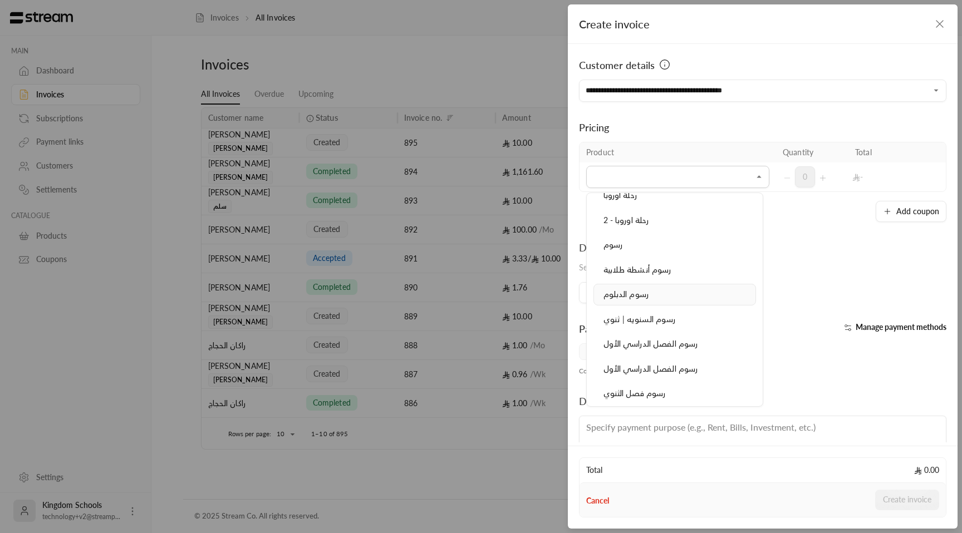
click at [624, 299] on div "رسوم الدبلوم" at bounding box center [675, 295] width 150 height 12
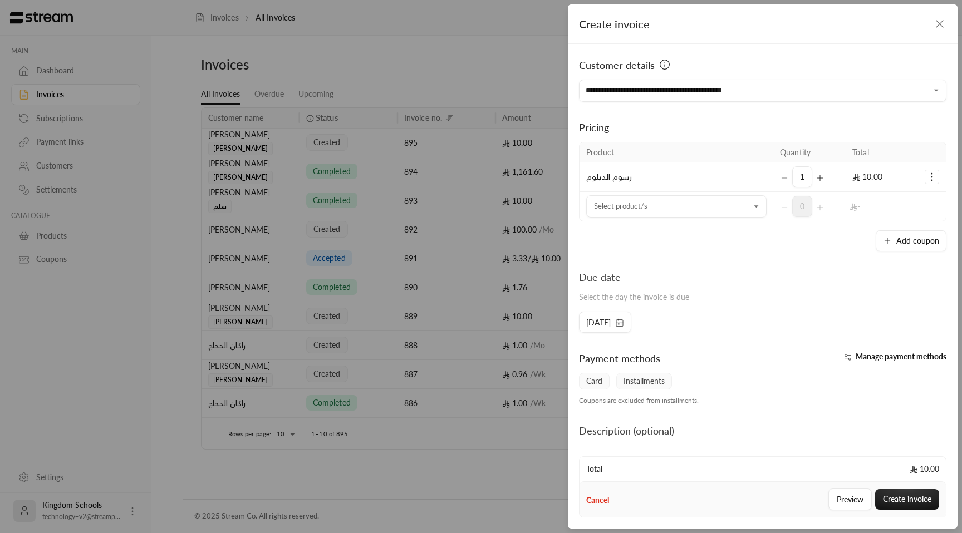
click at [930, 177] on icon "Selected Products" at bounding box center [931, 176] width 11 height 11
drag, startPoint x: 909, startPoint y: 223, endPoint x: 798, endPoint y: 222, distance: 111.4
click at [909, 224] on span "Remove product" at bounding box center [894, 224] width 53 height 9
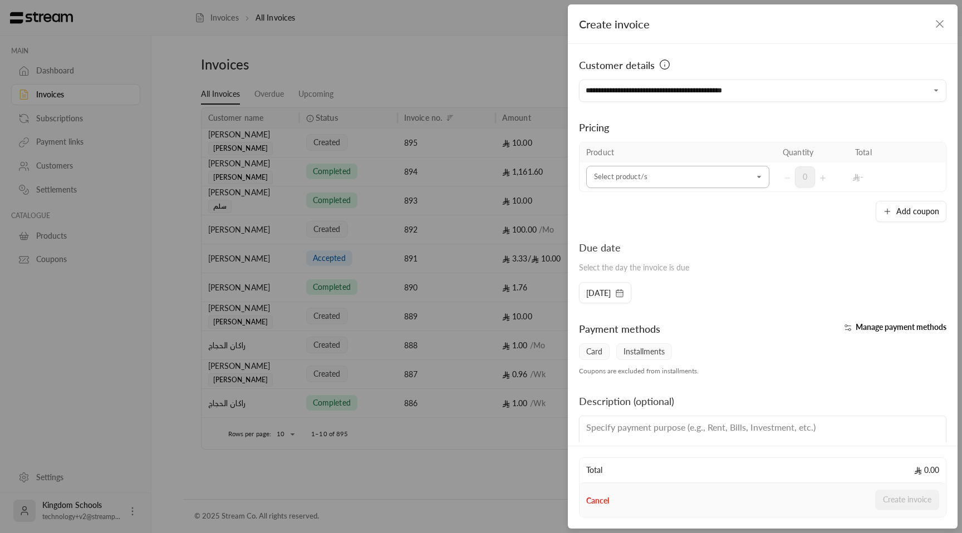
click at [702, 183] on input "Select customer" at bounding box center [677, 177] width 183 height 19
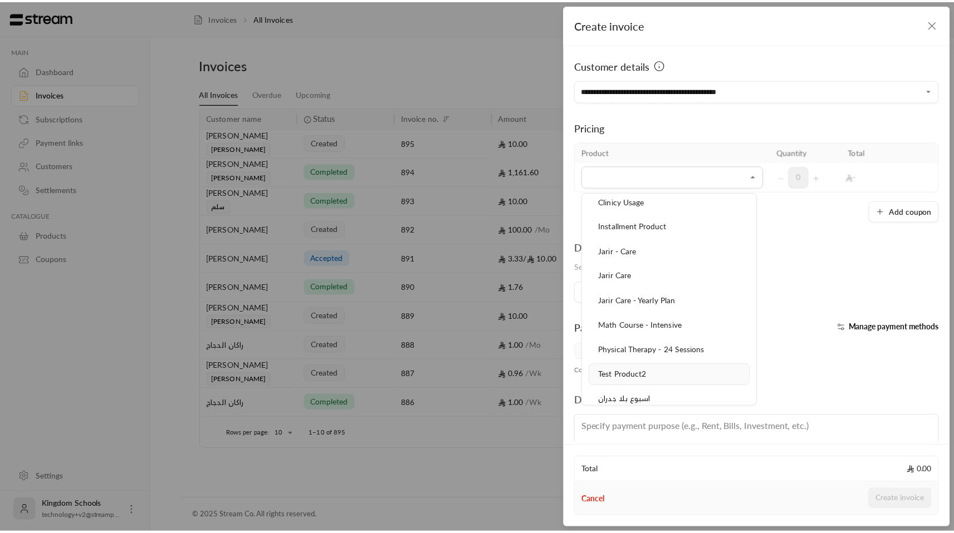
scroll to position [287, 0]
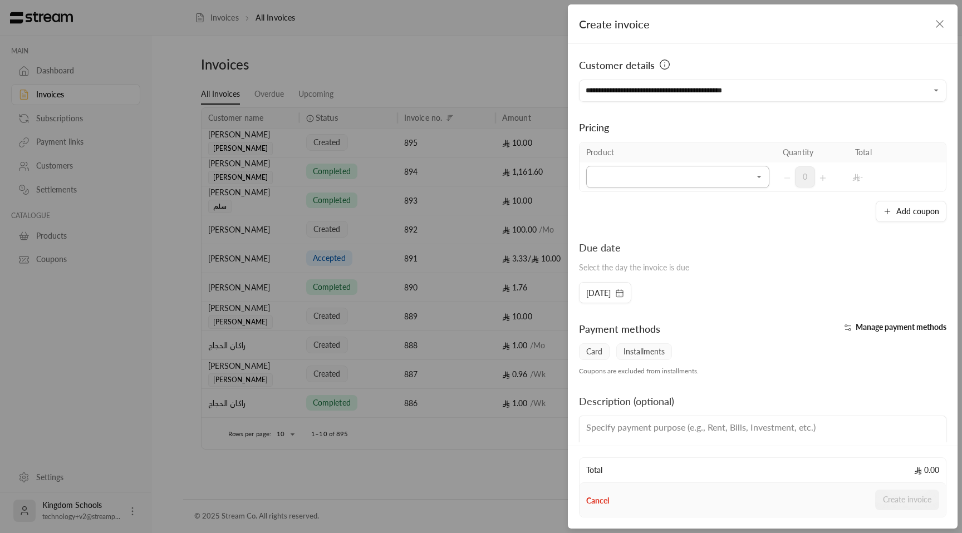
click at [732, 176] on input "Select customer" at bounding box center [677, 177] width 183 height 19
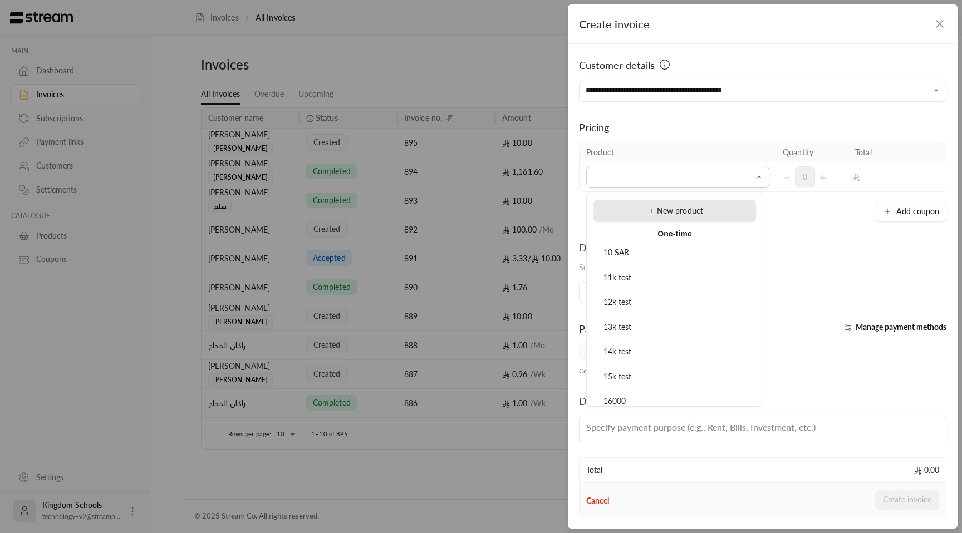
click at [697, 209] on span "+ New product" at bounding box center [676, 210] width 53 height 9
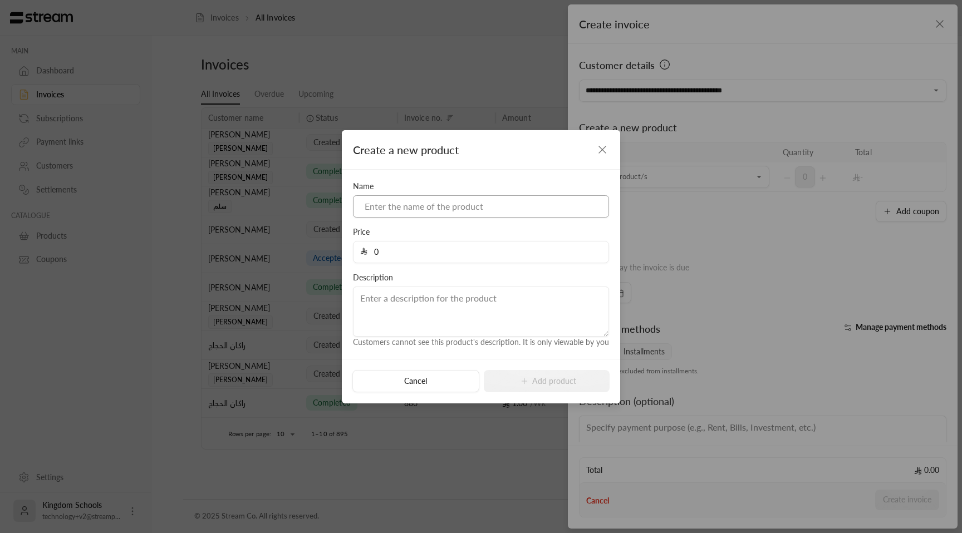
click at [442, 202] on input at bounding box center [481, 206] width 256 height 22
type input "1 sar product"
drag, startPoint x: 419, startPoint y: 260, endPoint x: 359, endPoint y: 246, distance: 61.3
click at [359, 246] on div "0" at bounding box center [481, 252] width 256 height 22
type input "1"
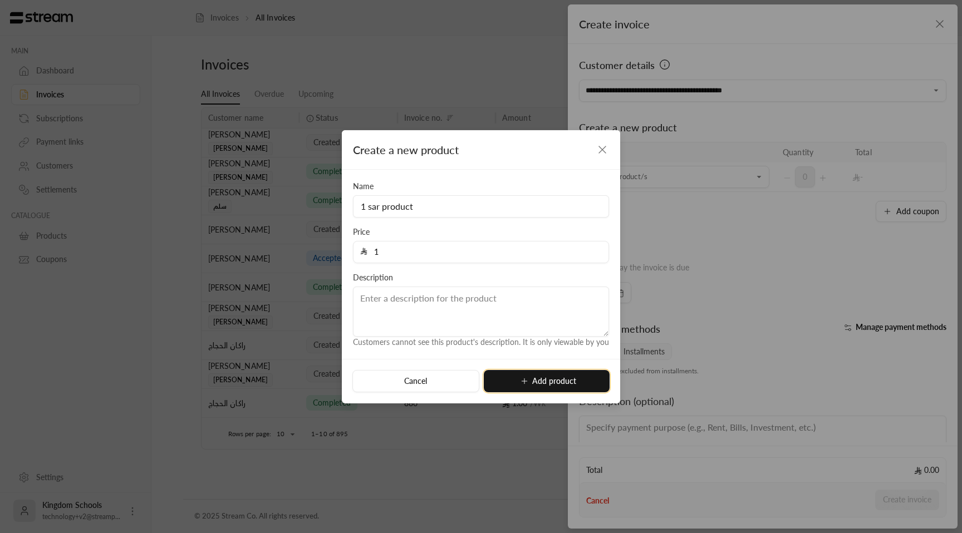
click at [540, 389] on button "Add product" at bounding box center [547, 381] width 126 height 22
type input "0"
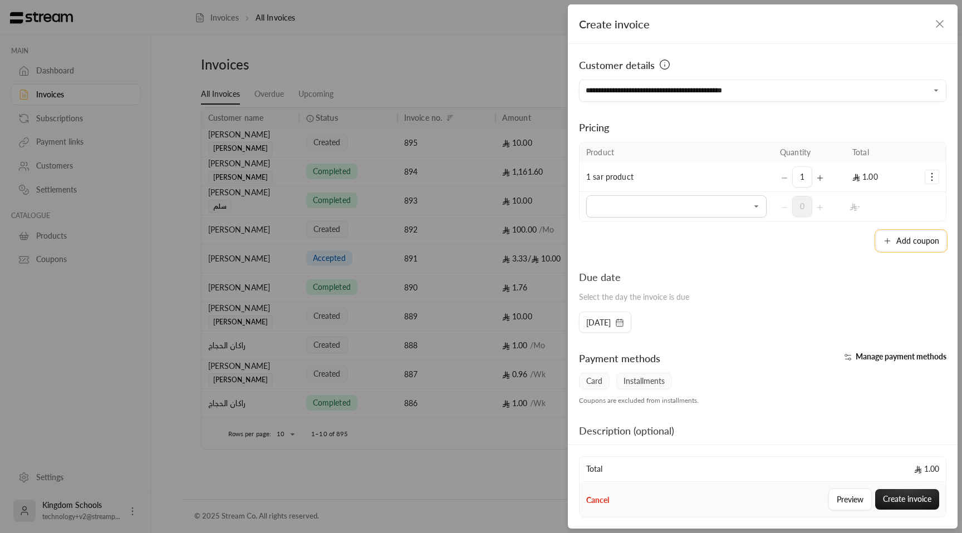
click at [887, 248] on button "Add coupon" at bounding box center [911, 241] width 71 height 21
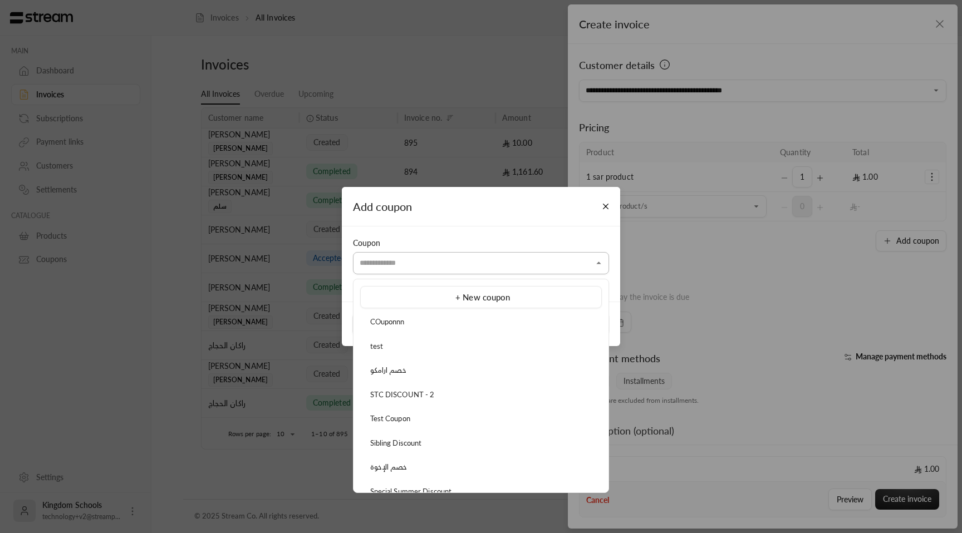
click at [477, 268] on input "Select customer" at bounding box center [481, 263] width 256 height 19
click at [423, 400] on li "STC DISCOUNT - 2" at bounding box center [481, 395] width 242 height 21
type input "**********"
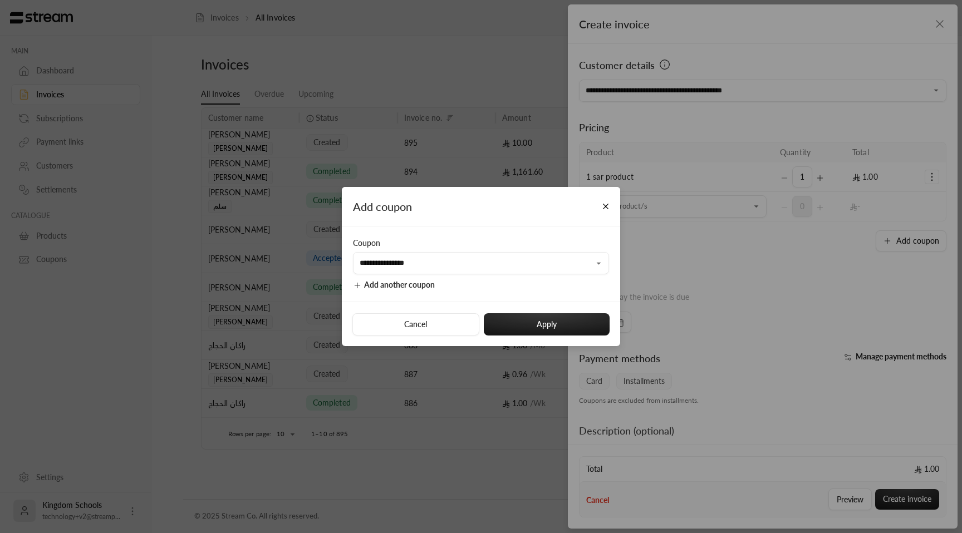
click at [546, 336] on div "Cancel Apply" at bounding box center [481, 324] width 278 height 45
click at [545, 331] on button "Apply" at bounding box center [547, 324] width 126 height 22
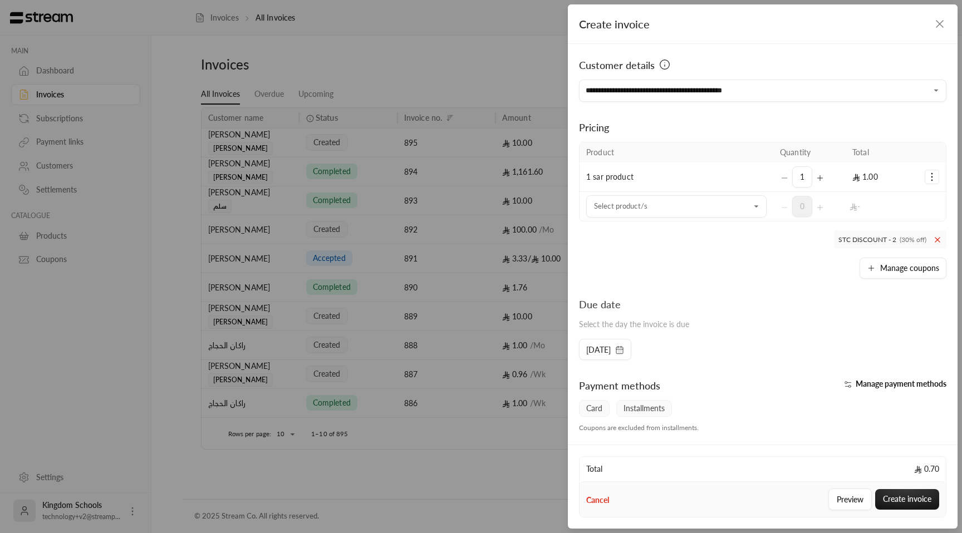
click at [926, 174] on icon "Selected Products" at bounding box center [931, 176] width 11 height 11
click at [912, 224] on span "Remove product" at bounding box center [894, 224] width 53 height 9
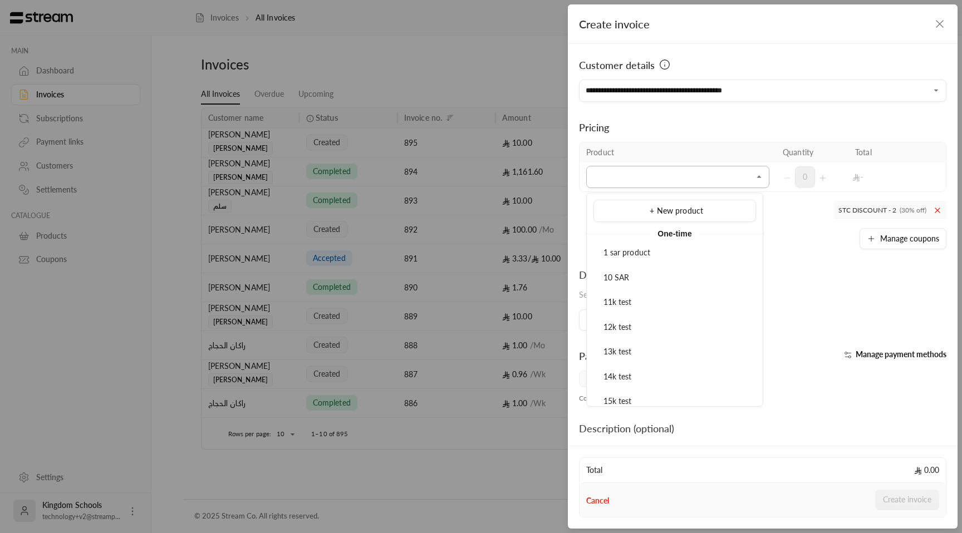
click at [732, 179] on input "Select customer" at bounding box center [677, 177] width 183 height 19
click at [652, 254] on div "1 sar product" at bounding box center [675, 253] width 150 height 12
type input "*"
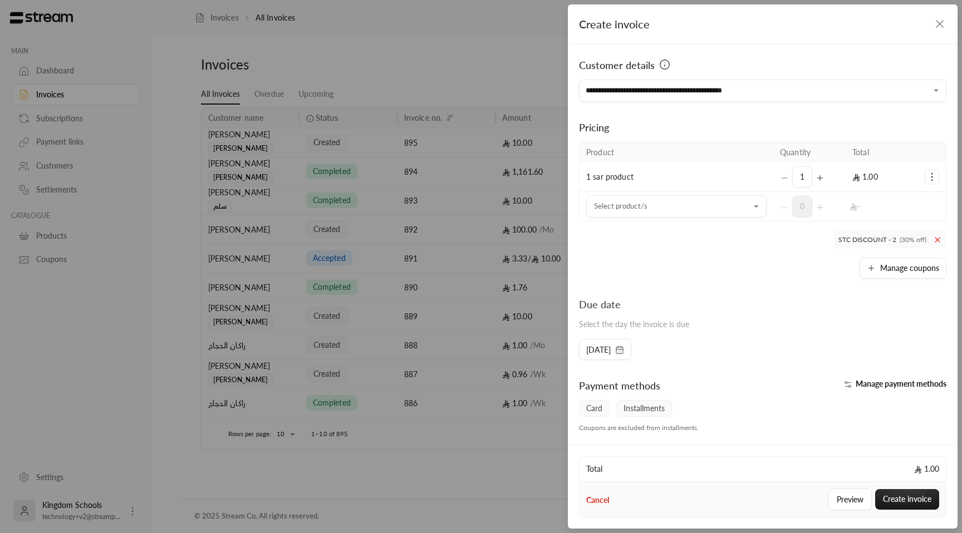
click at [935, 240] on icon at bounding box center [937, 240] width 4 height 4
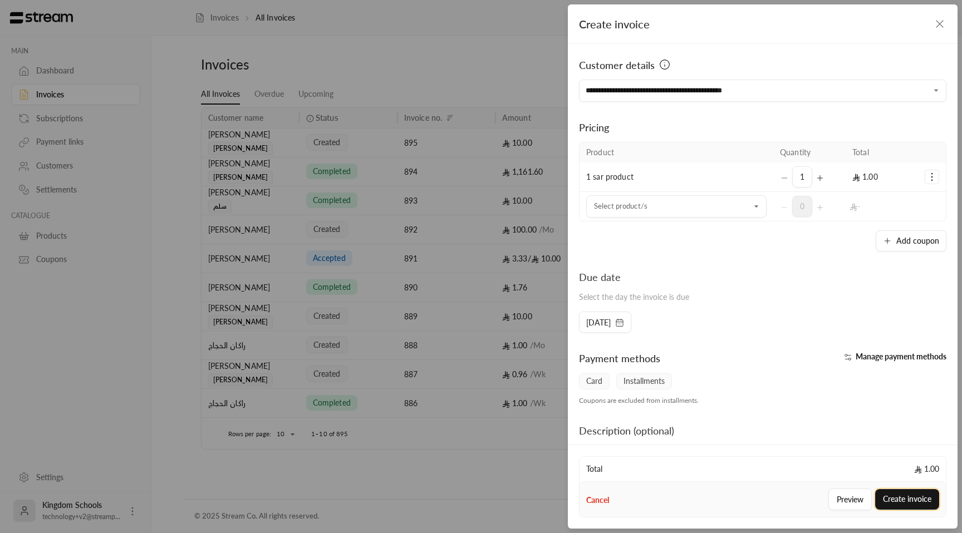
click at [896, 496] on button "Create invoice" at bounding box center [907, 499] width 64 height 21
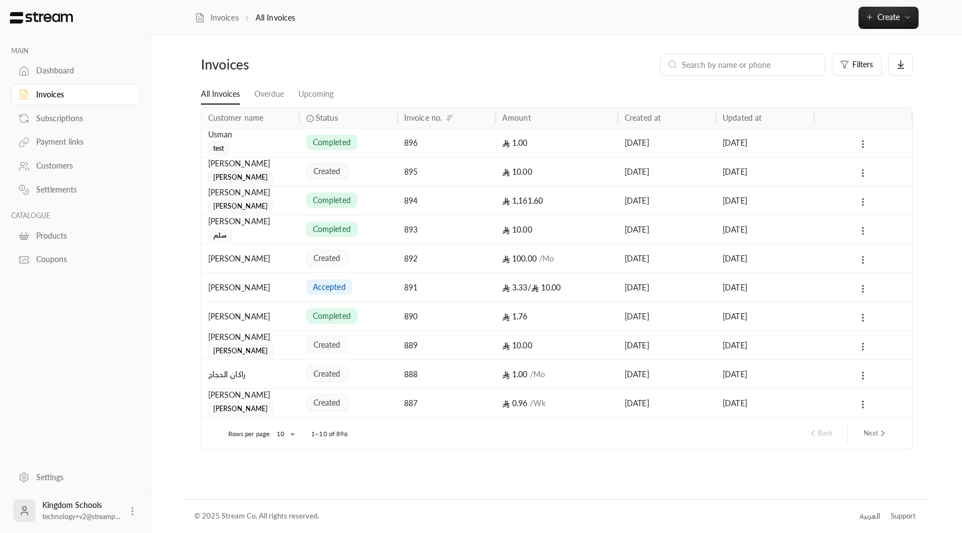
click at [68, 79] on link "Dashboard" at bounding box center [75, 71] width 129 height 22
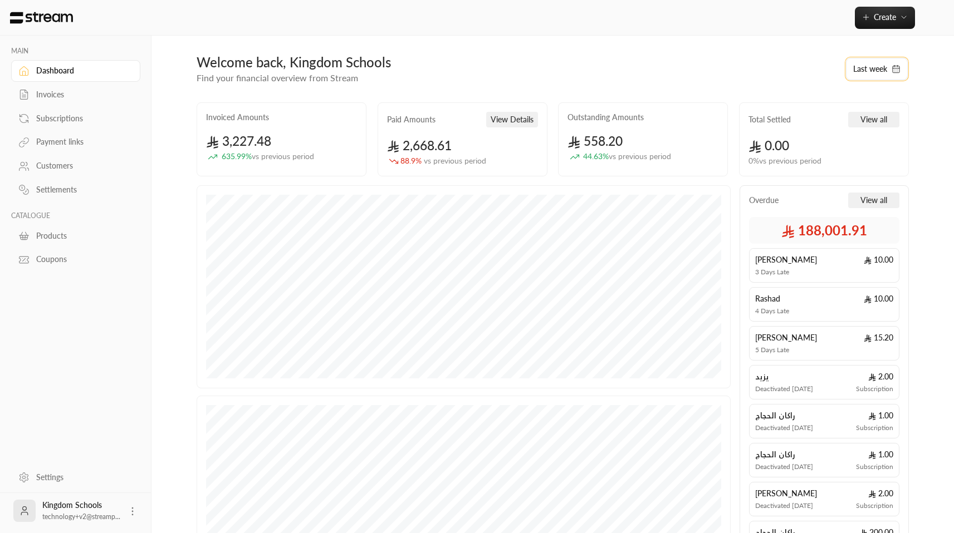
click at [872, 63] on button "Last week" at bounding box center [877, 69] width 62 height 22
select select "*"
select select "****"
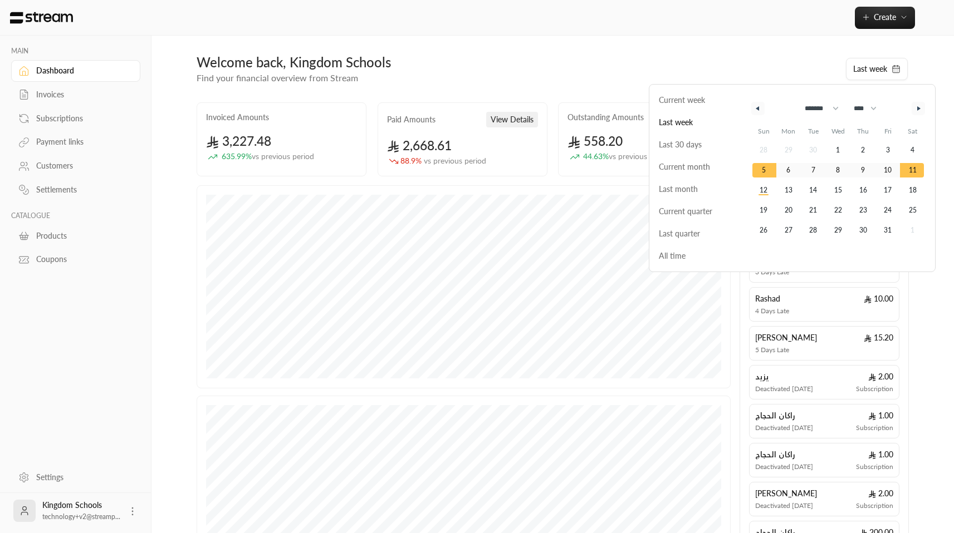
click at [475, 23] on div "Create Instant Easily create a one-time invoice for quick transactions. Subscri…" at bounding box center [553, 18] width 746 height 22
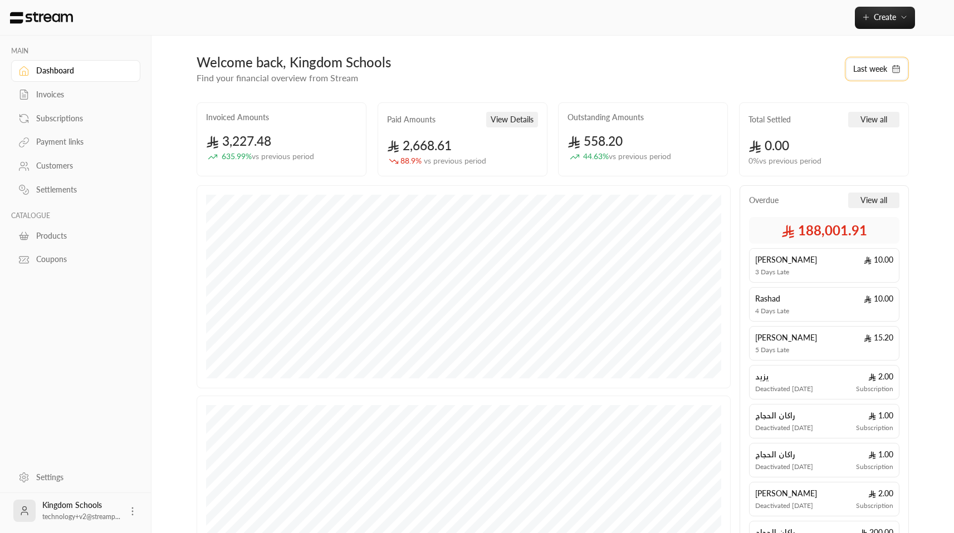
click at [867, 72] on button "Last week" at bounding box center [877, 69] width 62 height 22
select select "*"
select select "****"
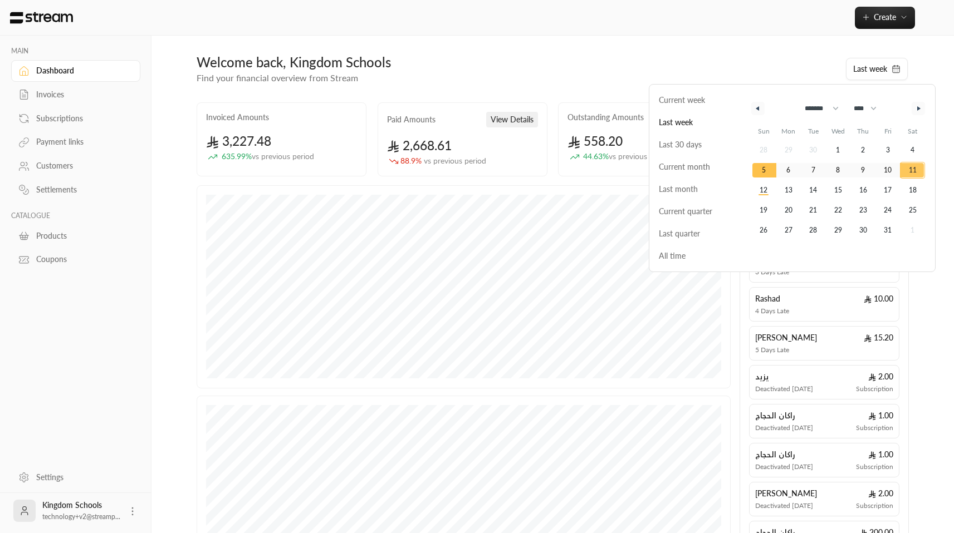
click at [913, 170] on span "11" at bounding box center [913, 170] width 8 height 20
click at [768, 190] on span "12" at bounding box center [763, 190] width 25 height 14
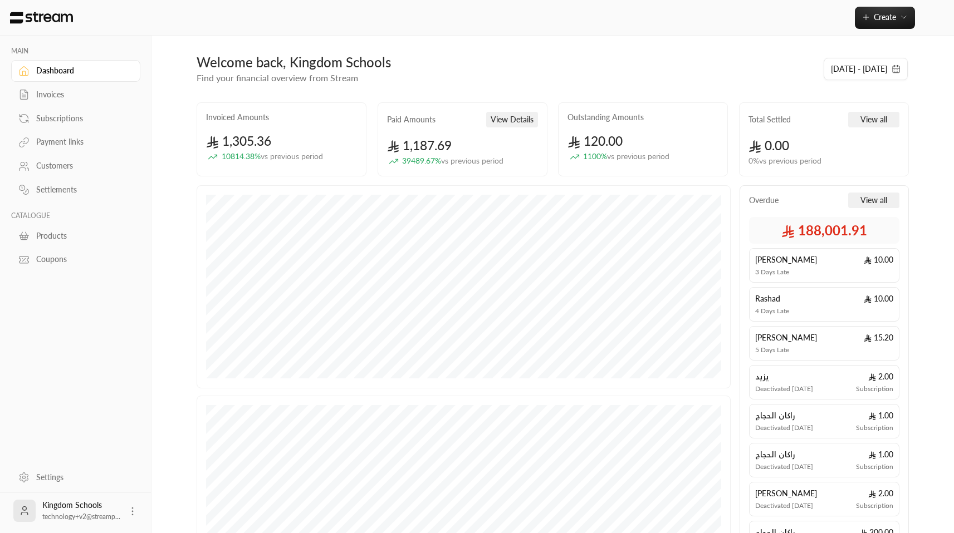
click at [552, 68] on div "Welcome back, Kingdom Schools" at bounding box center [504, 62] width 615 height 18
click at [874, 61] on button "11/10/2025 - 12/10/2025" at bounding box center [865, 69] width 84 height 22
select select "*"
select select "****"
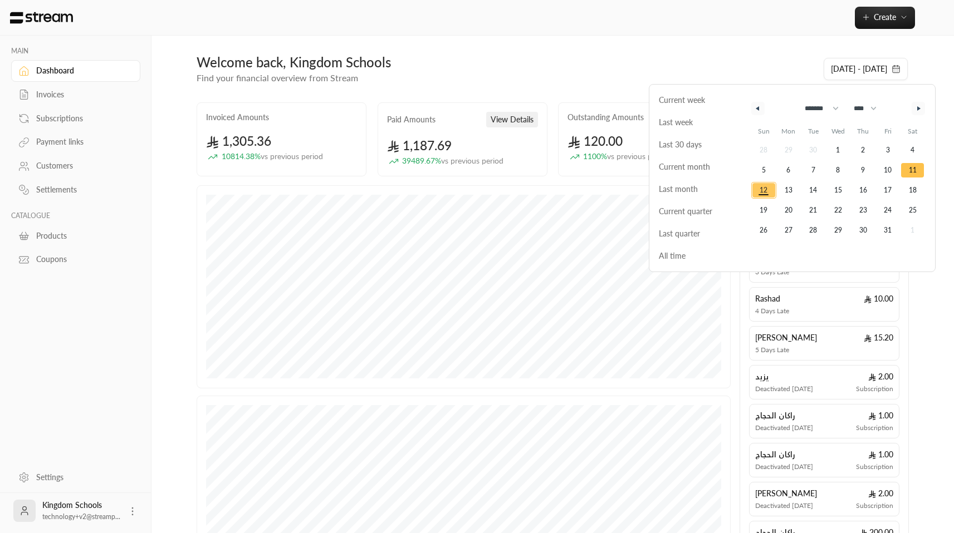
click at [763, 190] on span "12" at bounding box center [763, 190] width 8 height 20
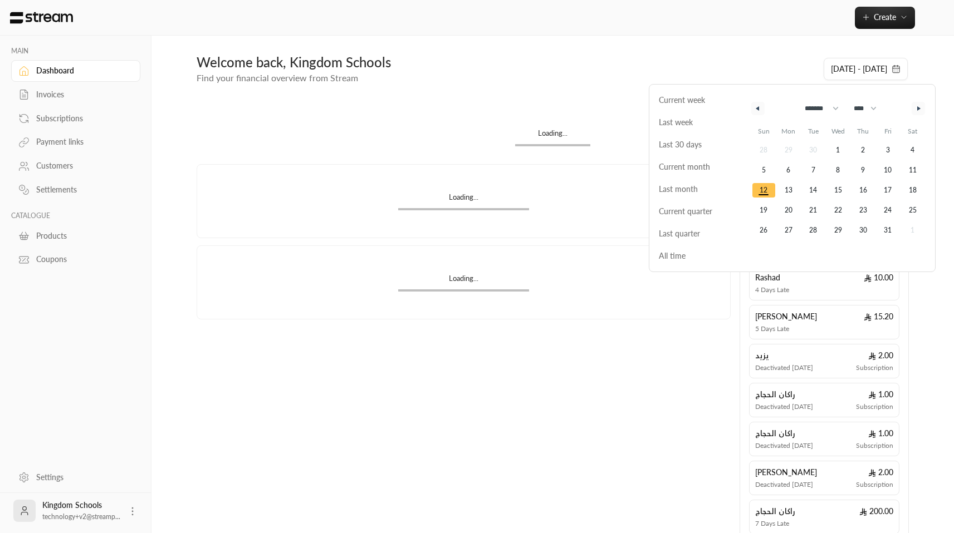
click at [763, 190] on span "12" at bounding box center [763, 190] width 8 height 20
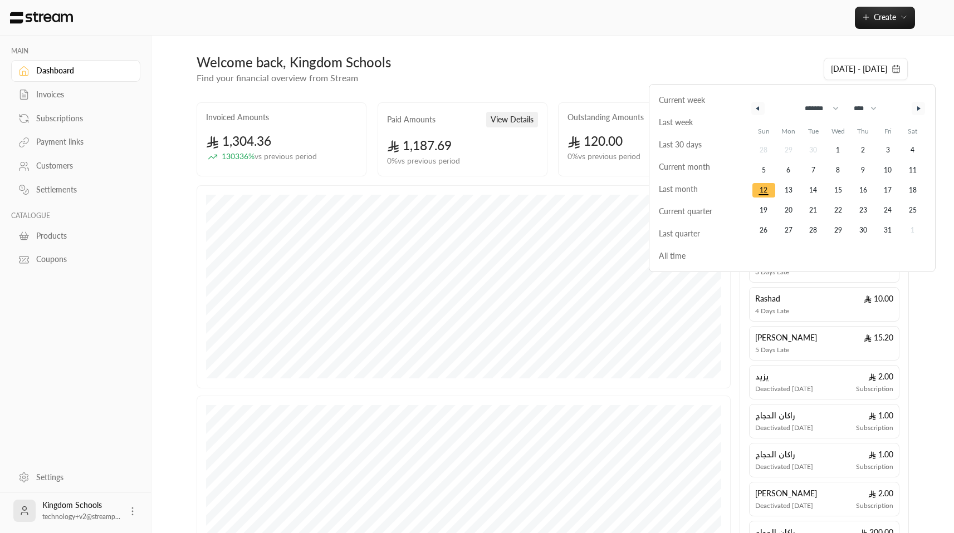
click at [536, 58] on div "Welcome back, Kingdom Schools" at bounding box center [504, 62] width 615 height 18
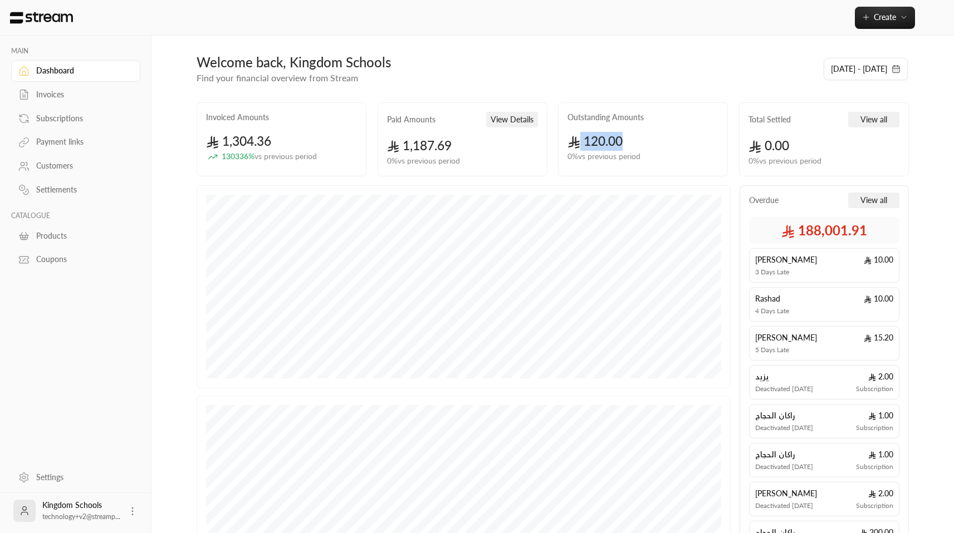
drag, startPoint x: 571, startPoint y: 142, endPoint x: 628, endPoint y: 136, distance: 57.6
click at [628, 145] on div "120.00 0 % vs previous period" at bounding box center [642, 147] width 151 height 31
